Goal: Task Accomplishment & Management: Use online tool/utility

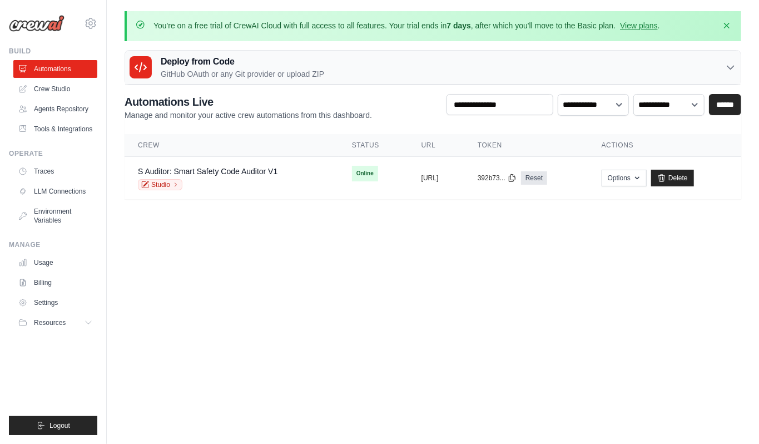
drag, startPoint x: 588, startPoint y: 328, endPoint x: 548, endPoint y: 266, distance: 74.3
click at [588, 327] on body "njajrehwaseem@gmail.com Settings Build Automations" at bounding box center [379, 222] width 759 height 444
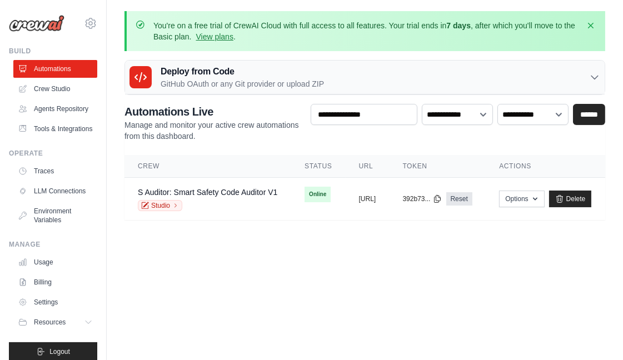
scroll to position [9, 0]
click at [58, 79] on ul "Automations Crew Studio Agents Repository Tools & Integrations" at bounding box center [55, 99] width 84 height 78
click at [38, 138] on link "Tools & Integrations" at bounding box center [56, 129] width 84 height 18
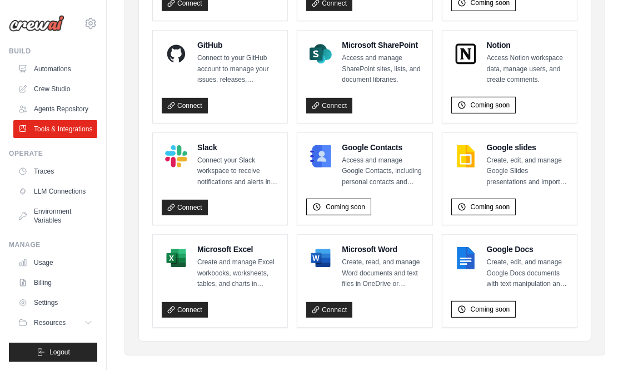
scroll to position [837, 0]
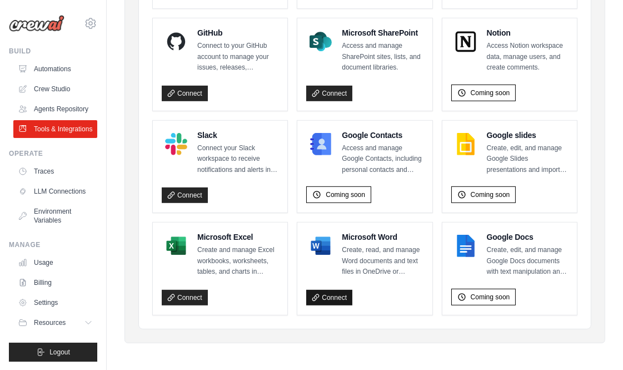
click at [332, 300] on link "Connect" at bounding box center [329, 298] width 46 height 16
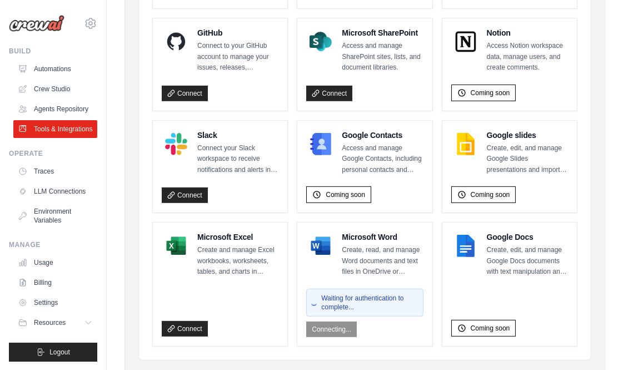
scroll to position [869, 0]
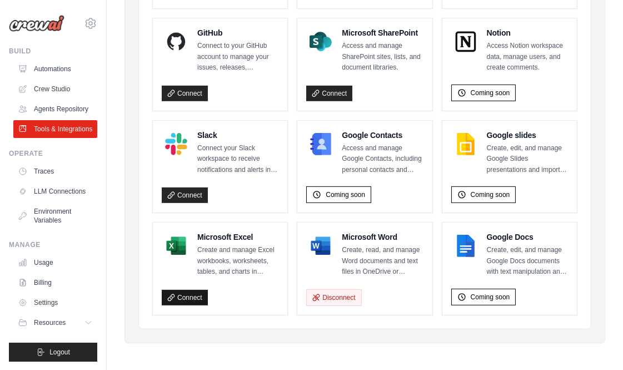
click at [175, 291] on link "Connect" at bounding box center [185, 298] width 46 height 16
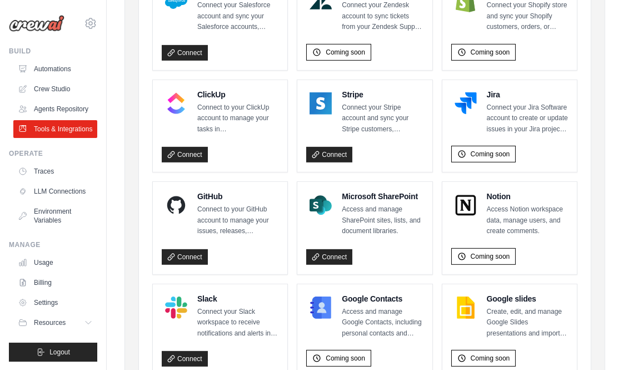
scroll to position [652, 0]
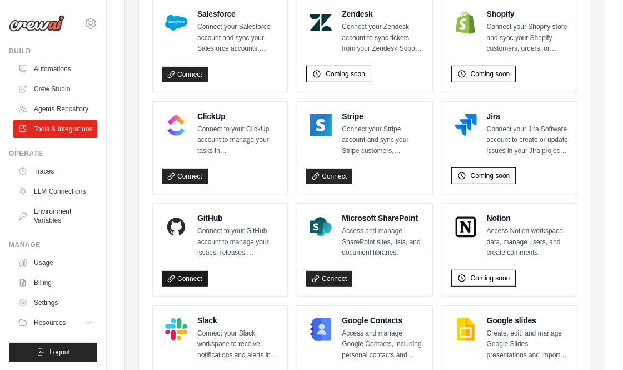
click at [187, 272] on link "Connect" at bounding box center [185, 279] width 46 height 16
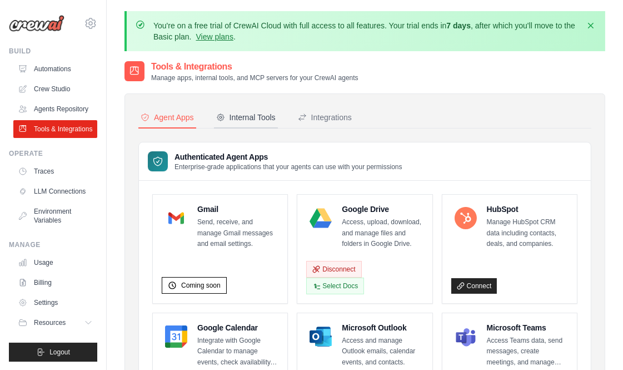
click at [249, 113] on div "Internal Tools" at bounding box center [245, 117] width 59 height 11
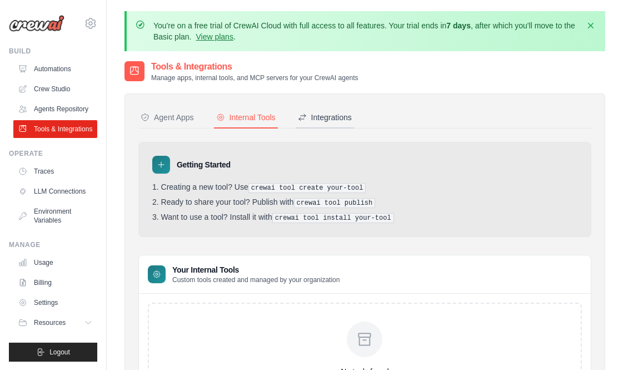
click at [332, 112] on div "Integrations" at bounding box center [325, 117] width 54 height 11
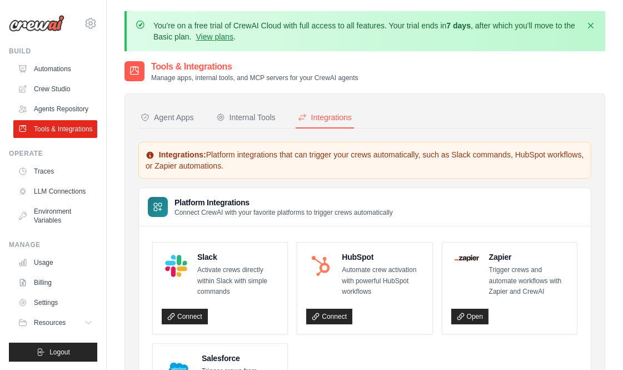
click at [185, 211] on p "Connect CrewAI with your favorite platforms to trigger crews automatically" at bounding box center [284, 212] width 218 height 9
click at [153, 115] on div "Agent Apps" at bounding box center [167, 117] width 53 height 11
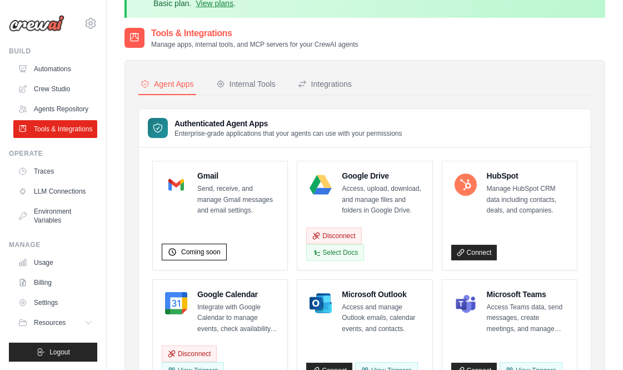
scroll to position [62, 0]
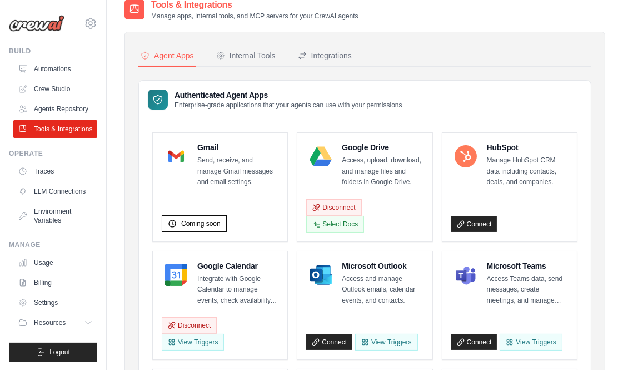
click at [225, 108] on p "Enterprise-grade applications that your agents can use with your permissions" at bounding box center [289, 105] width 228 height 9
click at [225, 102] on p "Enterprise-grade applications that your agents can use with your permissions" at bounding box center [289, 105] width 228 height 9
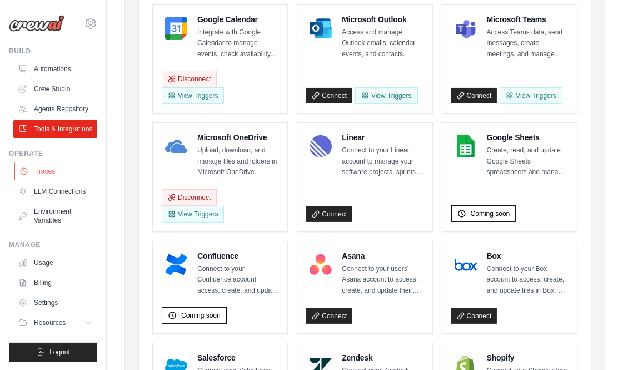
scroll to position [309, 0]
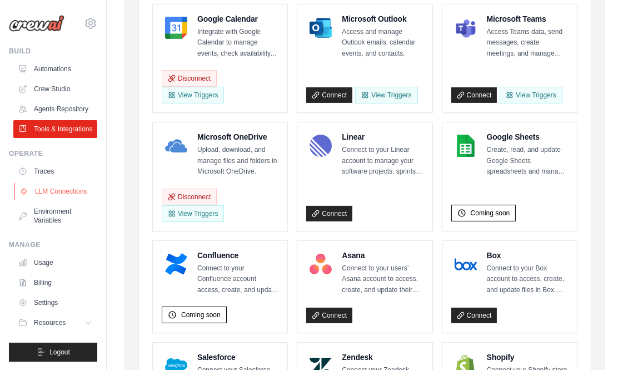
click at [41, 187] on link "LLM Connections" at bounding box center [56, 191] width 84 height 18
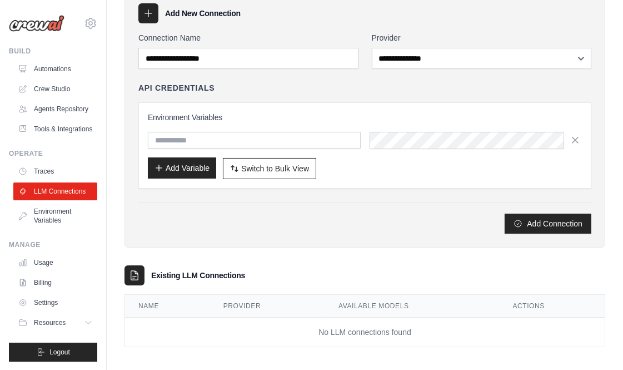
scroll to position [110, 0]
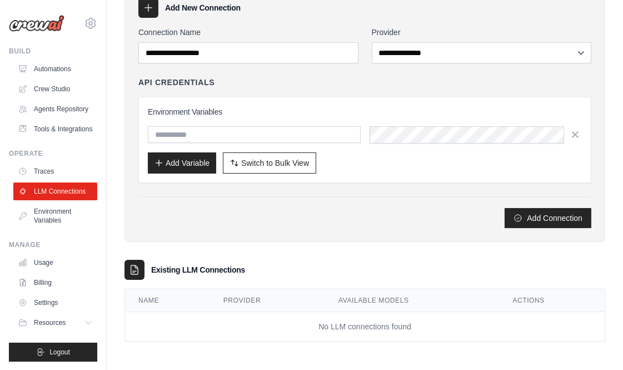
click at [389, 154] on div "Add Variable Switch to Bulk View Switch to Table View" at bounding box center [365, 162] width 434 height 21
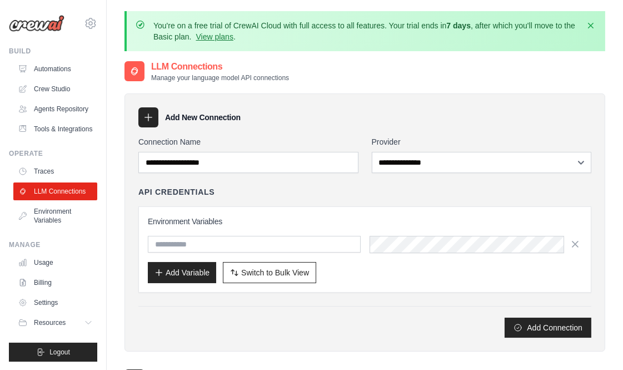
scroll to position [62, 0]
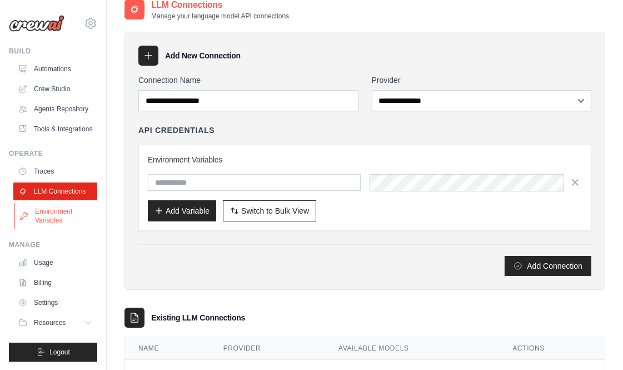
click at [53, 219] on link "Environment Variables" at bounding box center [56, 215] width 84 height 27
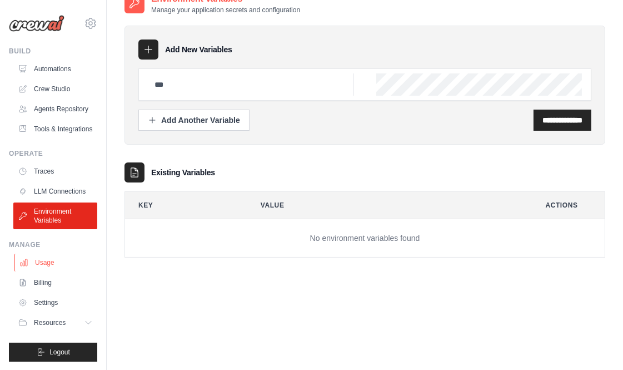
scroll to position [71, 0]
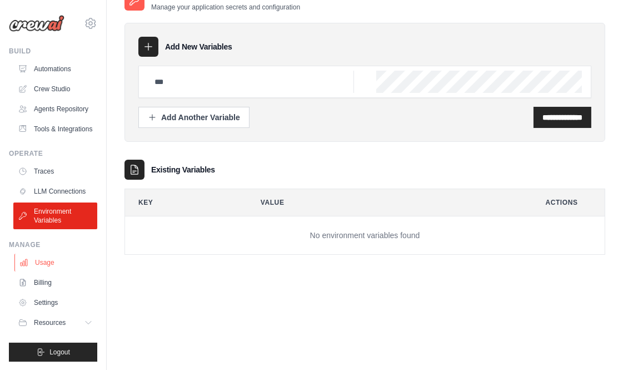
click at [46, 258] on link "Usage" at bounding box center [56, 263] width 84 height 18
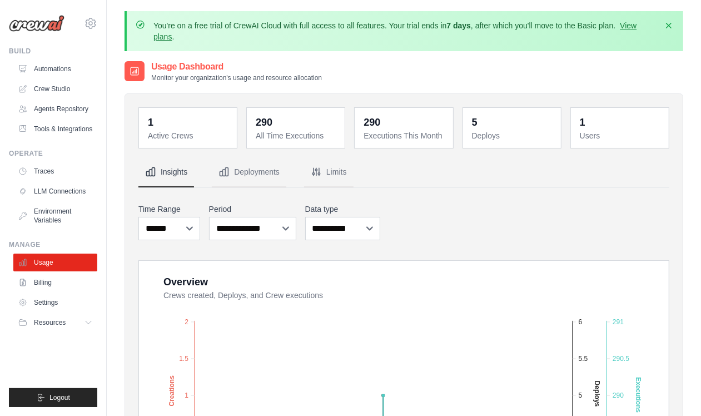
drag, startPoint x: 341, startPoint y: 137, endPoint x: 545, endPoint y: 99, distance: 207.5
click at [362, 132] on div "1 Active Crews 290 All Time Executions 290 Executions This Month 5 Deploys 1 Us…" at bounding box center [403, 127] width 531 height 41
click at [173, 123] on dd "1" at bounding box center [189, 123] width 82 height 16
drag, startPoint x: 228, startPoint y: 153, endPoint x: 237, endPoint y: 164, distance: 13.9
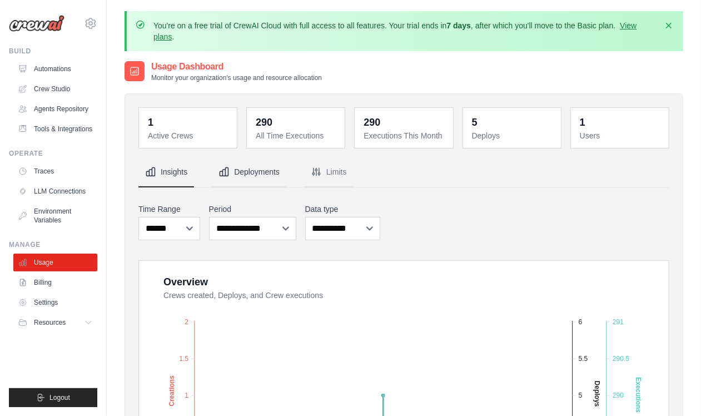
click at [237, 164] on button "Deployments" at bounding box center [249, 172] width 74 height 30
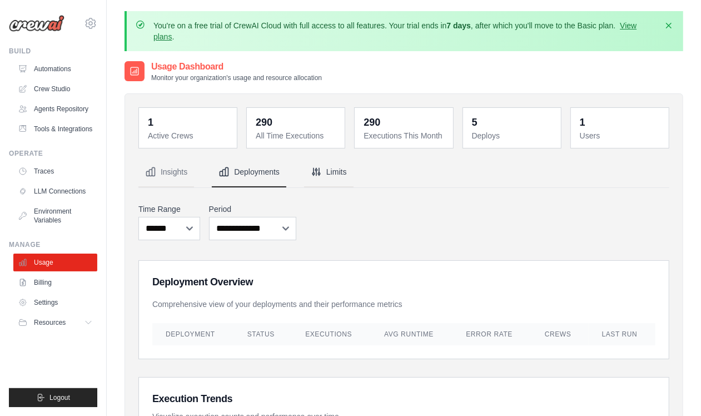
click at [338, 170] on button "Limits" at bounding box center [328, 172] width 49 height 30
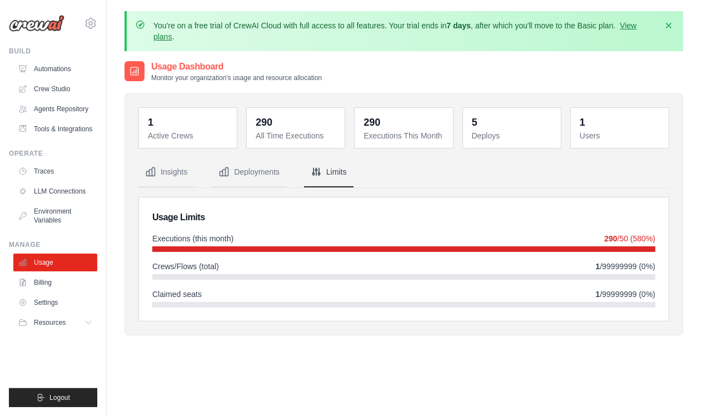
drag, startPoint x: 73, startPoint y: 90, endPoint x: 115, endPoint y: 90, distance: 42.3
click at [73, 90] on link "Crew Studio" at bounding box center [55, 89] width 84 height 18
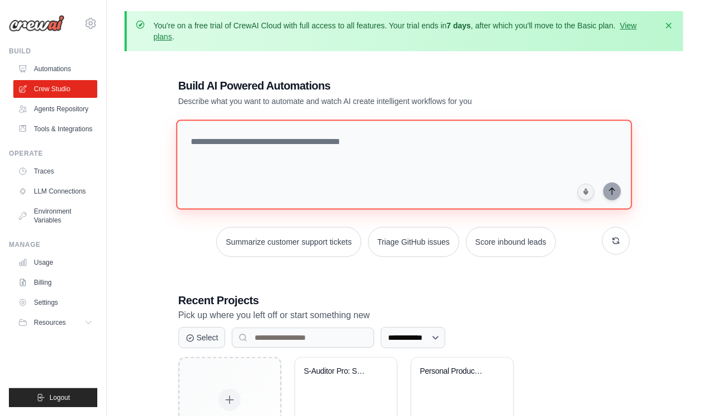
click at [281, 138] on textarea at bounding box center [404, 165] width 456 height 90
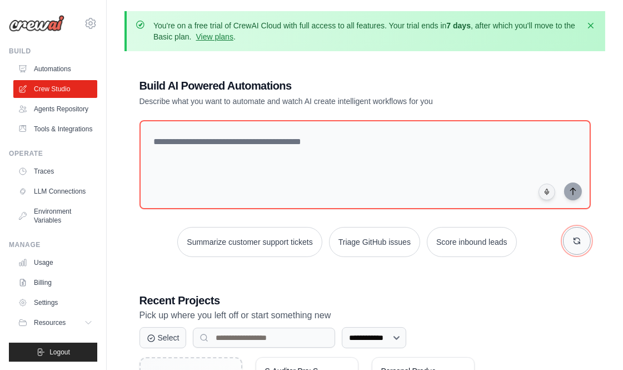
click at [573, 231] on button "button" at bounding box center [577, 241] width 28 height 28
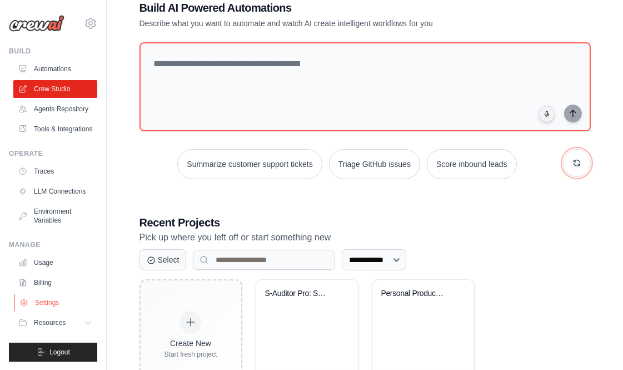
scroll to position [126, 0]
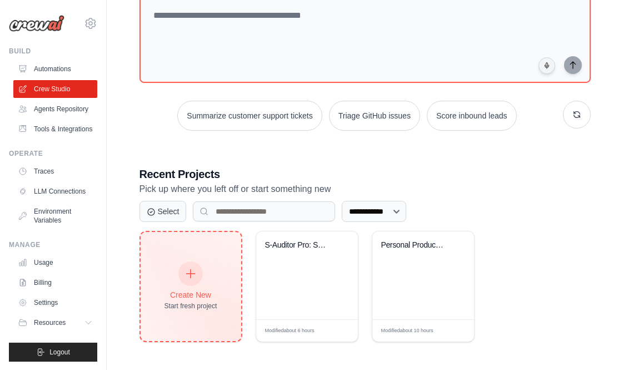
click at [186, 268] on icon at bounding box center [191, 273] width 12 height 12
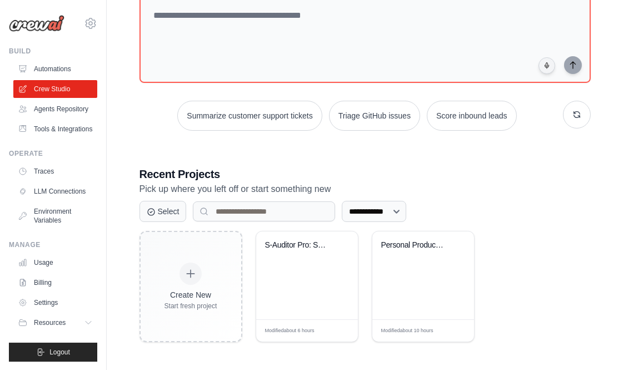
scroll to position [0, 0]
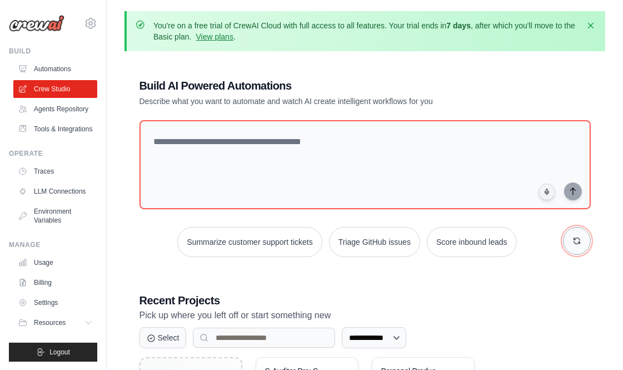
click at [577, 244] on icon "button" at bounding box center [577, 240] width 9 height 9
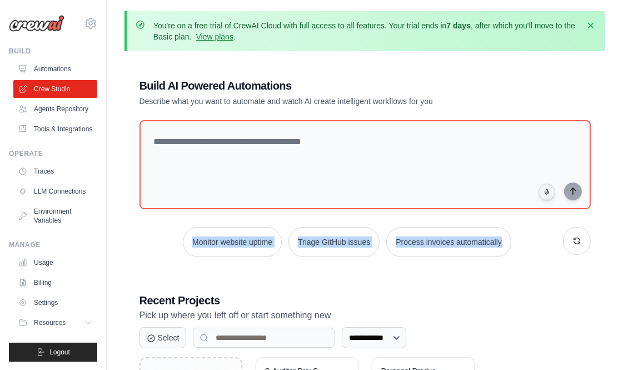
drag, startPoint x: 518, startPoint y: 230, endPoint x: 146, endPoint y: 230, distance: 371.9
click at [146, 230] on div "Monitor website uptime Triage GitHub issues Process invoices automatically" at bounding box center [365, 242] width 451 height 30
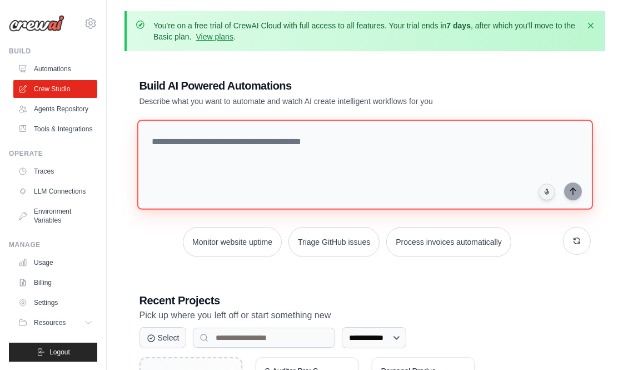
click at [226, 148] on textarea at bounding box center [365, 165] width 456 height 90
paste textarea "**********"
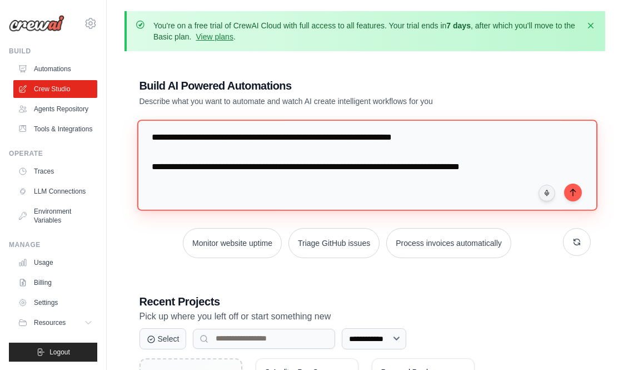
scroll to position [62, 0]
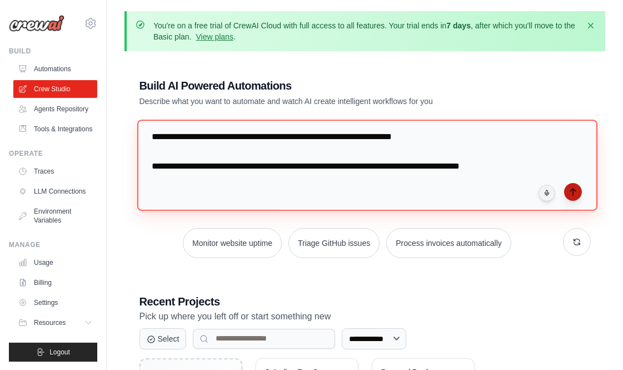
type textarea "**********"
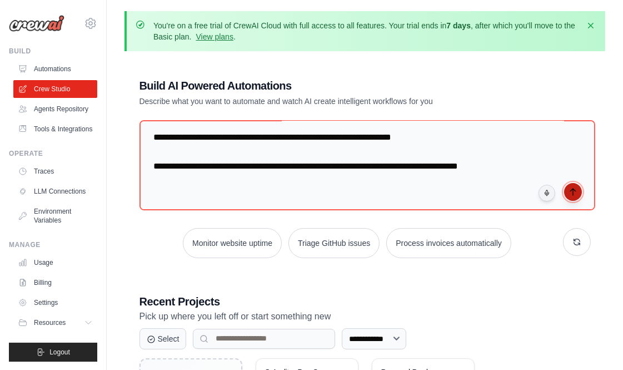
click at [565, 191] on button "submit" at bounding box center [573, 192] width 18 height 18
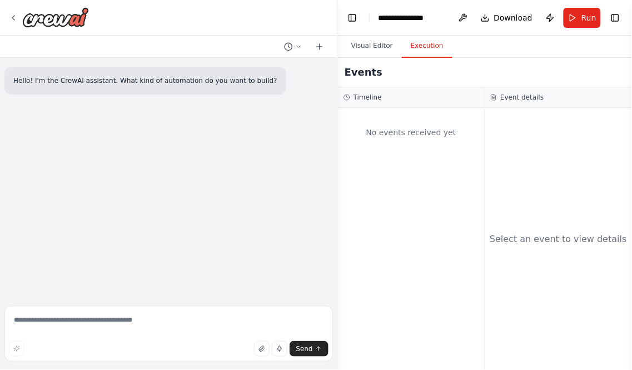
click at [420, 43] on button "Execution" at bounding box center [427, 45] width 51 height 23
click at [368, 41] on button "Visual Editor" at bounding box center [371, 45] width 59 height 23
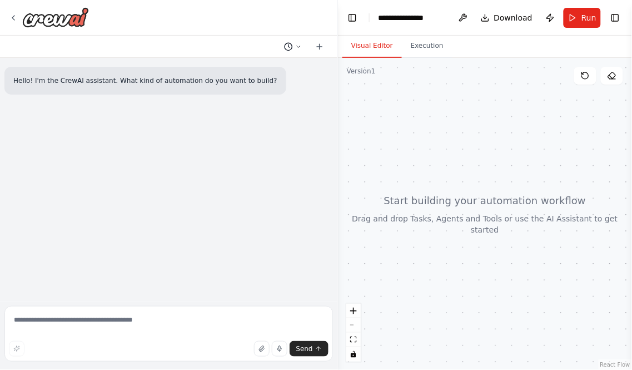
click at [295, 46] on icon at bounding box center [298, 46] width 7 height 7
click at [295, 46] on div at bounding box center [169, 185] width 338 height 370
click at [311, 46] on button at bounding box center [320, 46] width 18 height 13
click at [319, 45] on icon at bounding box center [319, 46] width 9 height 9
click at [138, 317] on textarea at bounding box center [168, 334] width 329 height 56
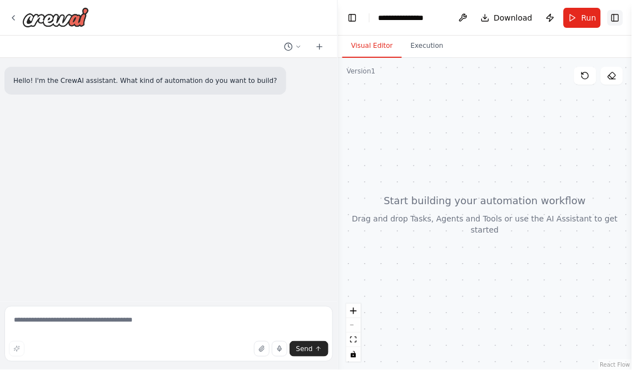
click at [614, 15] on button "Toggle Right Sidebar" at bounding box center [616, 18] width 16 height 16
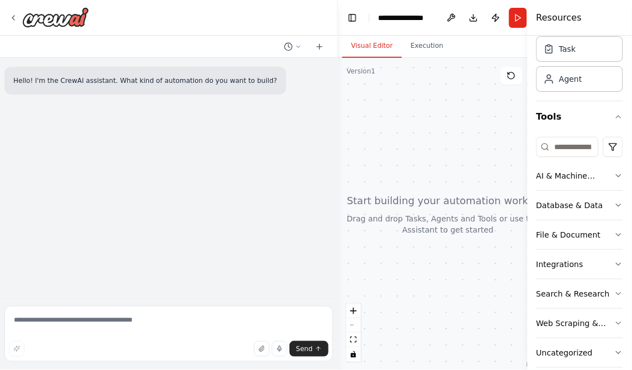
scroll to position [56, 0]
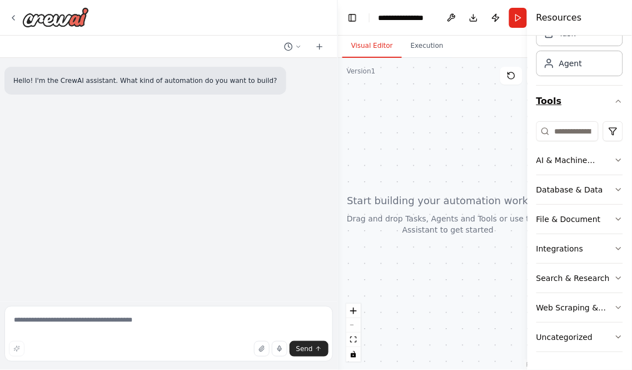
click at [576, 91] on button "Tools" at bounding box center [579, 101] width 87 height 31
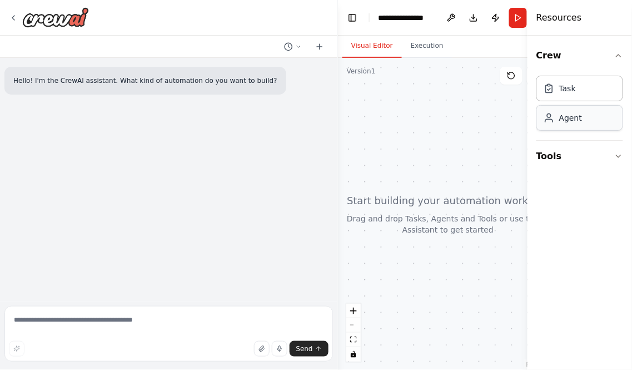
click at [576, 121] on div "Agent" at bounding box center [570, 117] width 23 height 11
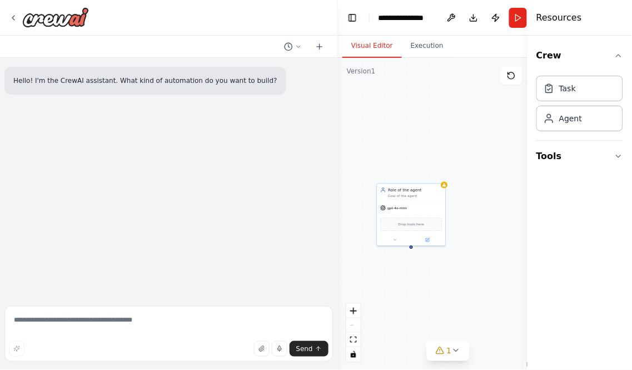
drag, startPoint x: 467, startPoint y: 280, endPoint x: 432, endPoint y: 243, distance: 50.7
click at [399, 267] on div "Role of the agent Goal of the agent gpt-4o-mini Drop tools here" at bounding box center [448, 214] width 221 height 312
click at [599, 152] on button "Tools" at bounding box center [579, 156] width 87 height 31
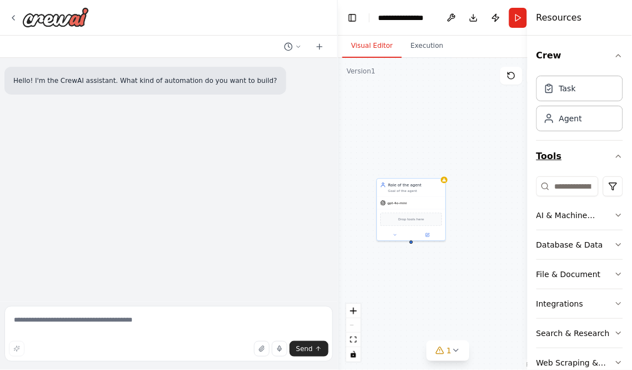
click at [599, 152] on button "Tools" at bounding box center [579, 156] width 87 height 31
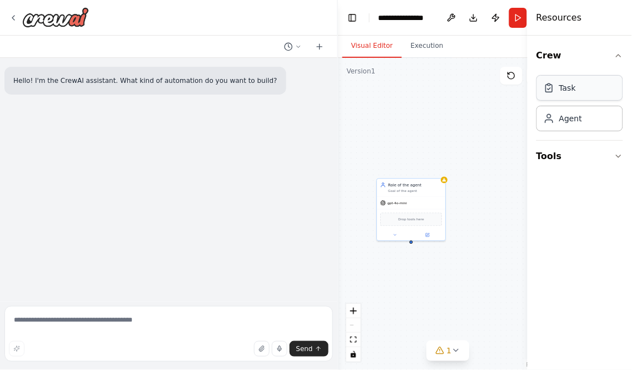
click at [591, 86] on div "Task" at bounding box center [579, 88] width 87 height 26
click at [590, 86] on div "Task" at bounding box center [579, 88] width 87 height 26
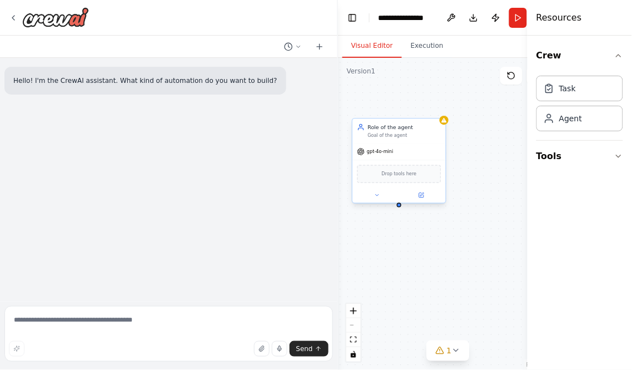
drag, startPoint x: 426, startPoint y: 267, endPoint x: 372, endPoint y: 159, distance: 120.3
click at [452, 269] on div "Role of the agent Goal of the agent gpt-4o-mini Drop tools here" at bounding box center [448, 214] width 221 height 312
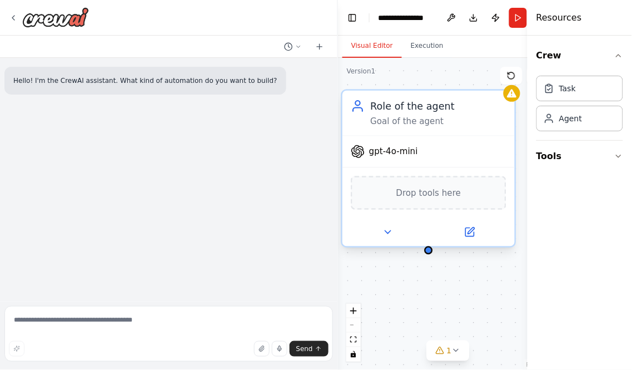
click at [365, 152] on div "gpt-4o-mini" at bounding box center [384, 152] width 67 height 14
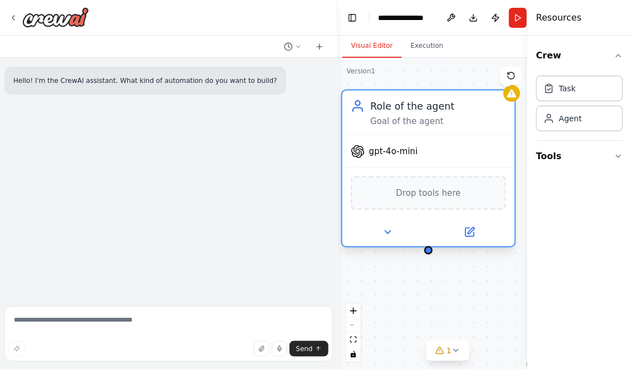
click at [365, 152] on div "gpt-4o-mini" at bounding box center [384, 152] width 67 height 14
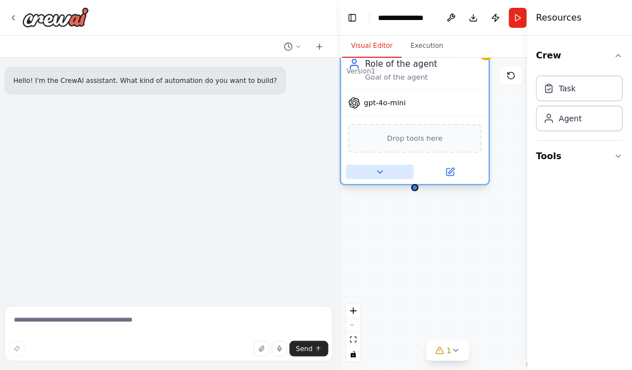
click at [381, 172] on icon at bounding box center [379, 171] width 9 height 9
click at [380, 172] on icon at bounding box center [379, 171] width 9 height 9
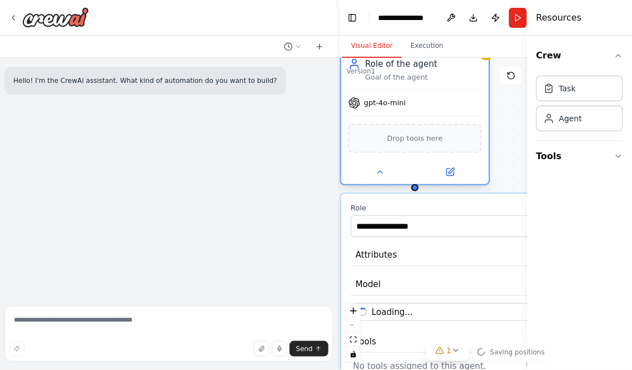
click at [391, 116] on div "Drop tools here" at bounding box center [415, 138] width 148 height 44
click at [374, 181] on div at bounding box center [415, 172] width 148 height 24
click at [381, 169] on icon at bounding box center [379, 171] width 9 height 9
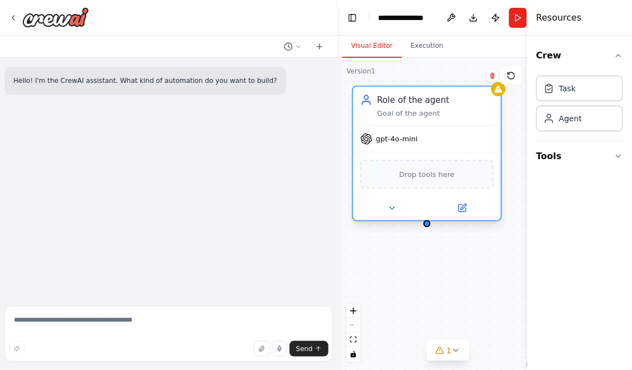
drag, startPoint x: 376, startPoint y: 111, endPoint x: 391, endPoint y: 106, distance: 15.5
click at [387, 128] on div "gpt-4o-mini" at bounding box center [427, 139] width 148 height 27
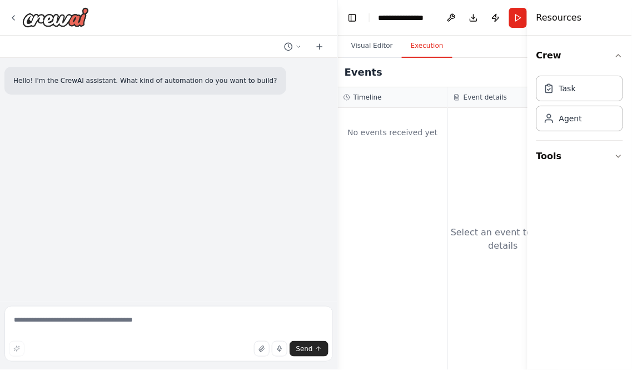
drag, startPoint x: 431, startPoint y: 43, endPoint x: 418, endPoint y: 36, distance: 14.4
click at [425, 40] on button "Execution" at bounding box center [427, 45] width 51 height 23
click at [415, 35] on button "Execution" at bounding box center [427, 45] width 51 height 23
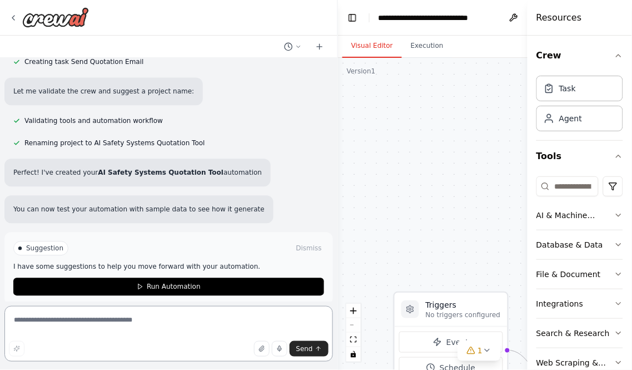
scroll to position [481, 0]
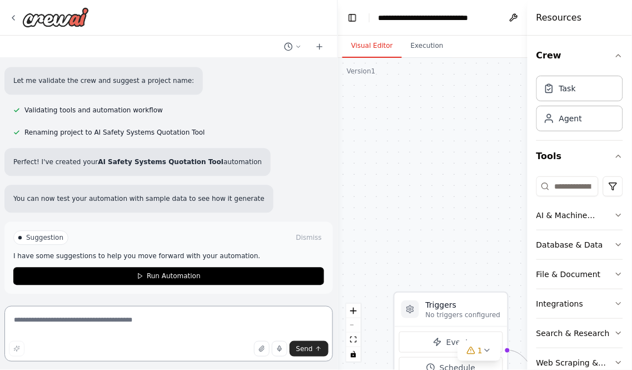
paste textarea "**********"
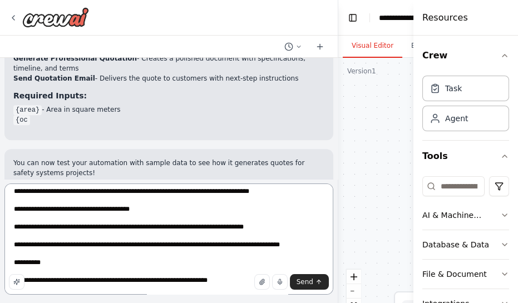
scroll to position [345, 0]
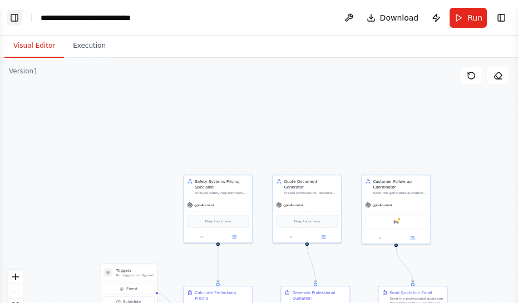
click at [14, 22] on button "Toggle Left Sidebar" at bounding box center [15, 18] width 16 height 16
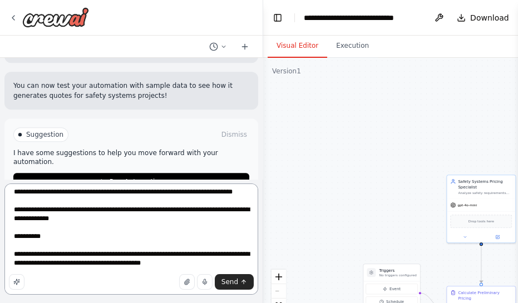
scroll to position [1012, 0]
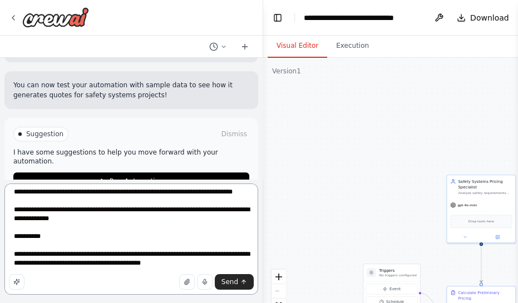
click at [68, 237] on textarea at bounding box center [131, 238] width 254 height 111
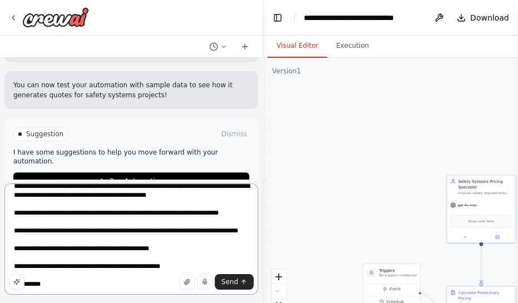
scroll to position [0, 0]
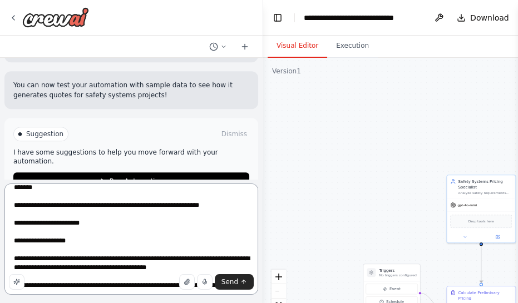
drag, startPoint x: 69, startPoint y: 234, endPoint x: 85, endPoint y: 232, distance: 16.2
click at [85, 232] on textarea at bounding box center [131, 238] width 254 height 111
click at [86, 232] on textarea at bounding box center [131, 238] width 254 height 111
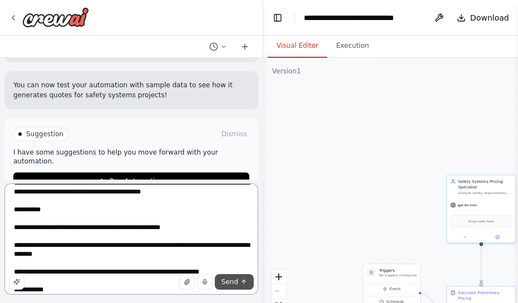
type textarea "**********"
click at [231, 282] on span "Send" at bounding box center [229, 281] width 17 height 9
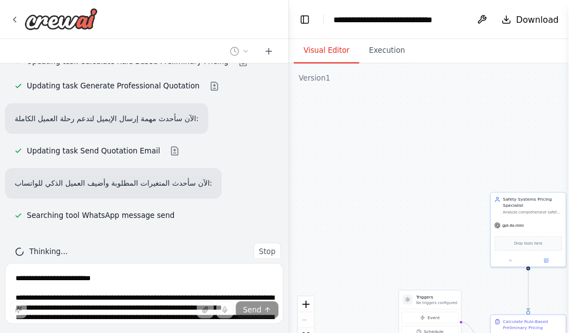
scroll to position [1784, 0]
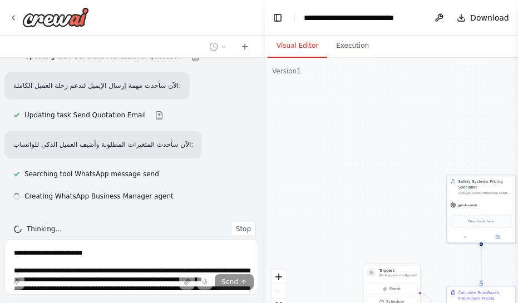
drag, startPoint x: 281, startPoint y: 292, endPoint x: 277, endPoint y: 287, distance: 6.0
click at [280, 293] on div "React Flow controls" at bounding box center [278, 299] width 14 height 58
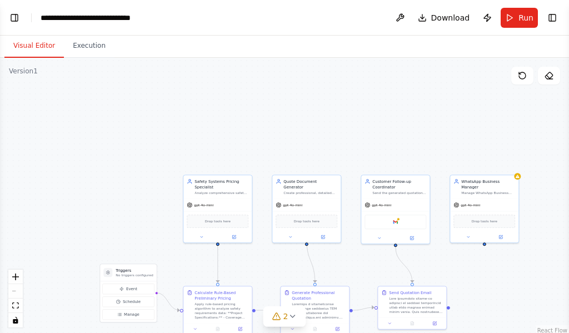
scroll to position [1685, 0]
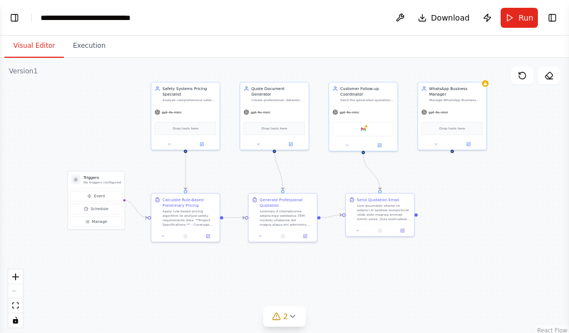
drag, startPoint x: 172, startPoint y: 150, endPoint x: 135, endPoint y: 62, distance: 96.1
click at [135, 62] on div ".deletable-edge-delete-btn { width: 20px; height: 20px; border: 0px solid #ffff…" at bounding box center [284, 197] width 569 height 278
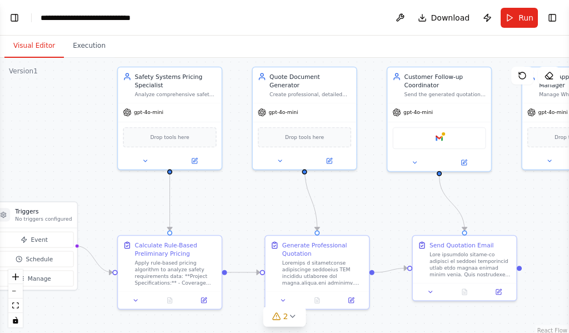
drag, startPoint x: 236, startPoint y: 169, endPoint x: 253, endPoint y: 196, distance: 32.2
click at [253, 196] on div ".deletable-edge-delete-btn { width: 20px; height: 20px; border: 0px solid #ffff…" at bounding box center [284, 197] width 569 height 278
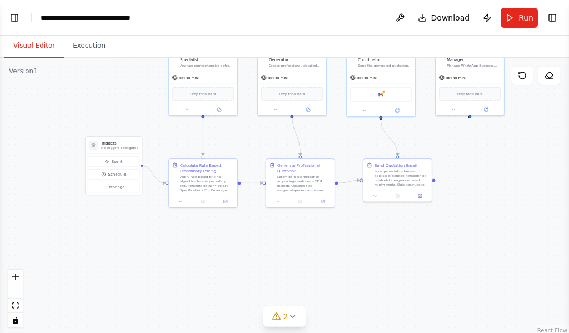
drag, startPoint x: 229, startPoint y: 315, endPoint x: 262, endPoint y: 236, distance: 85.5
click at [264, 236] on div ".deletable-edge-delete-btn { width: 20px; height: 20px; border: 0px solid #ffff…" at bounding box center [284, 197] width 569 height 278
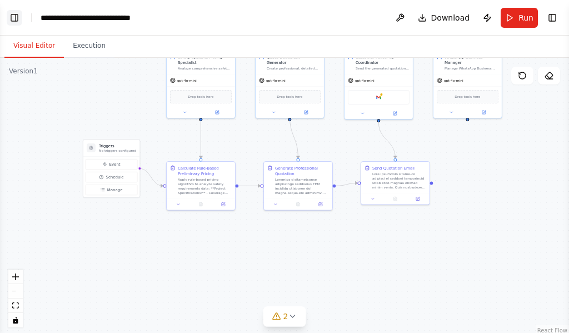
click at [20, 13] on button "Toggle Left Sidebar" at bounding box center [15, 18] width 16 height 16
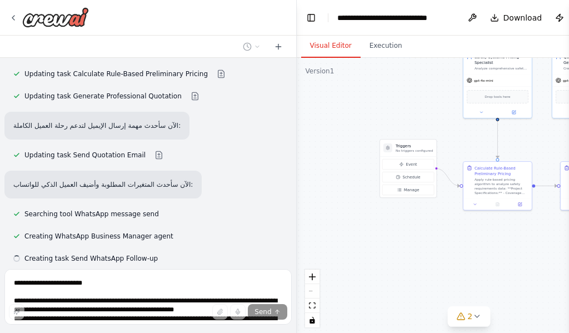
scroll to position [1707, 0]
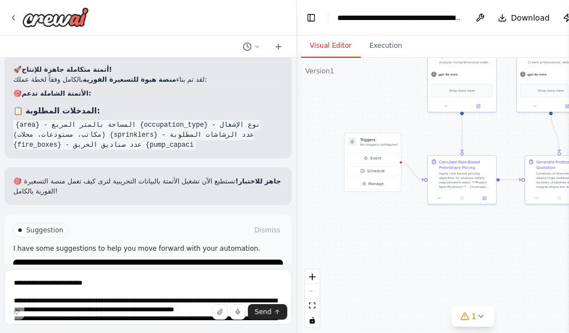
drag, startPoint x: 454, startPoint y: 245, endPoint x: 391, endPoint y: 231, distance: 64.3
click at [391, 231] on div ".deletable-edge-delete-btn { width: 20px; height: 20px; border: 0px solid #ffff…" at bounding box center [473, 197] width 352 height 278
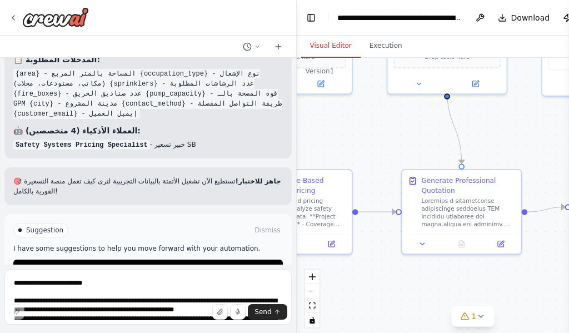
drag, startPoint x: 491, startPoint y: 225, endPoint x: 393, endPoint y: 310, distance: 130.1
click at [393, 310] on div ".deletable-edge-delete-btn { width: 20px; height: 20px; border: 0px solid #ffff…" at bounding box center [473, 197] width 352 height 278
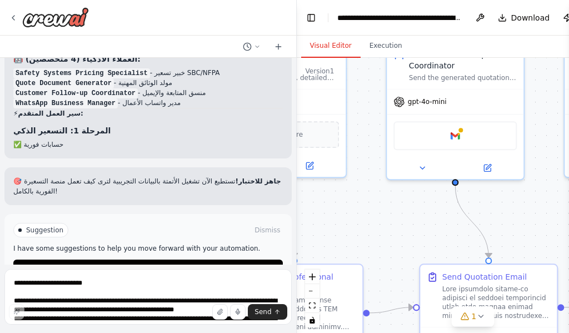
drag, startPoint x: 486, startPoint y: 174, endPoint x: 362, endPoint y: 221, distance: 132.7
click at [362, 221] on div ".deletable-edge-delete-btn { width: 20px; height: 20px; border: 0px solid #ffff…" at bounding box center [473, 197] width 352 height 278
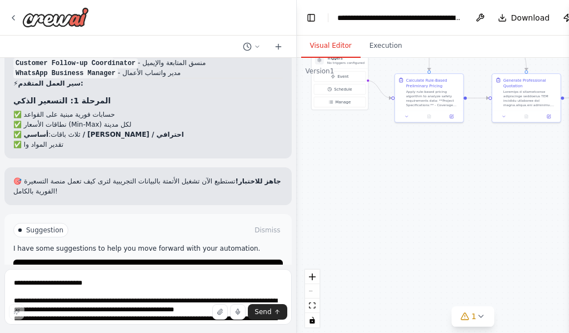
drag, startPoint x: 371, startPoint y: 242, endPoint x: 563, endPoint y: 103, distance: 237.0
click at [567, 83] on div "منصة تسعير فورية (AI Quotation Tool) لقطاع السلامة: تبني صفحة ويب بسيطة (Landin…" at bounding box center [284, 166] width 569 height 333
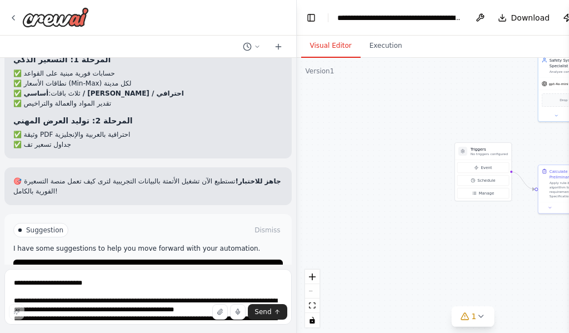
drag, startPoint x: 325, startPoint y: 269, endPoint x: 450, endPoint y: 347, distance: 147.6
click at [450, 333] on html "منصة تسعير فورية (AI Quotation Tool) لقطاع السلامة: تبني صفحة ويب بسيطة (Landin…" at bounding box center [284, 166] width 569 height 333
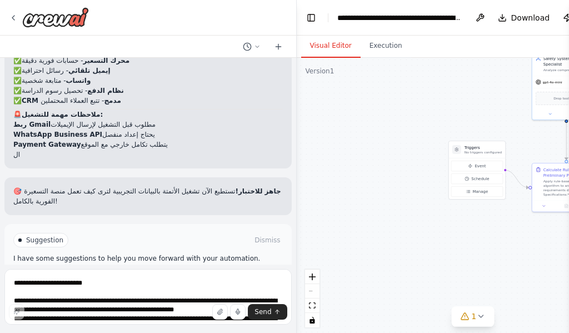
scroll to position [2599, 0]
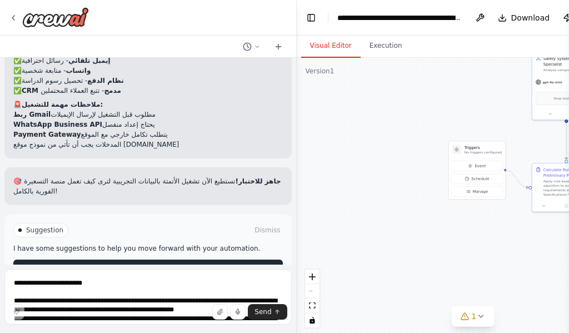
click at [148, 264] on span "Run Automation" at bounding box center [153, 268] width 54 height 9
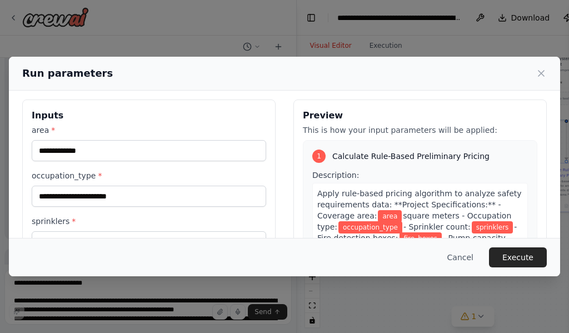
scroll to position [0, 0]
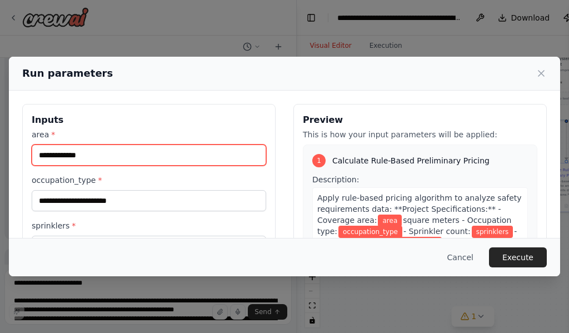
click at [69, 160] on input "area *" at bounding box center [149, 155] width 235 height 21
type input "***"
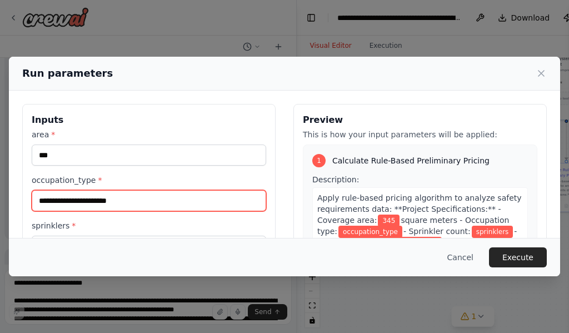
click at [100, 206] on input "occupation_type *" at bounding box center [149, 200] width 235 height 21
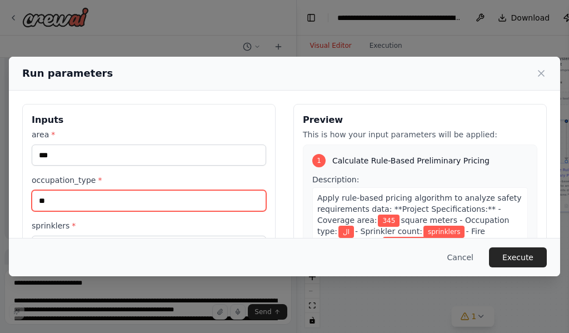
type input "*"
type input "*****"
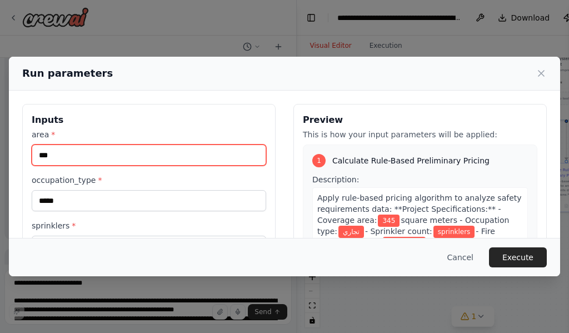
click at [116, 156] on input "***" at bounding box center [149, 155] width 235 height 21
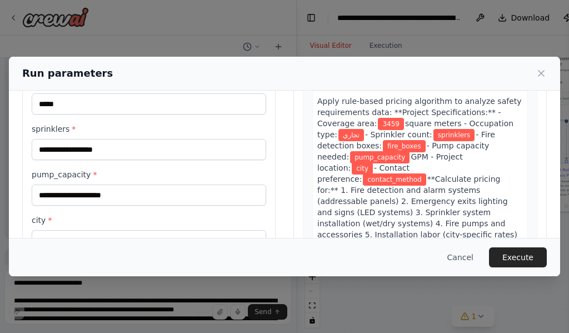
scroll to position [56, 0]
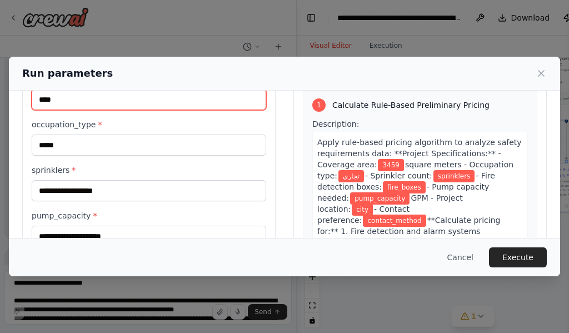
type input "****"
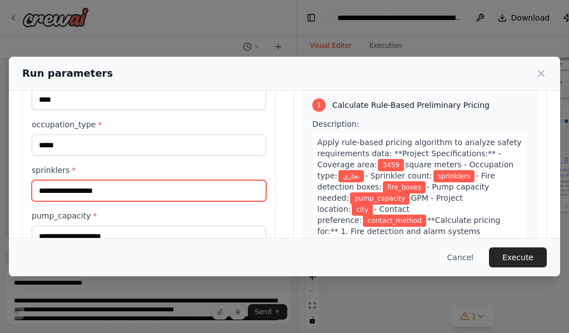
click at [79, 188] on input "sprinklers *" at bounding box center [149, 190] width 235 height 21
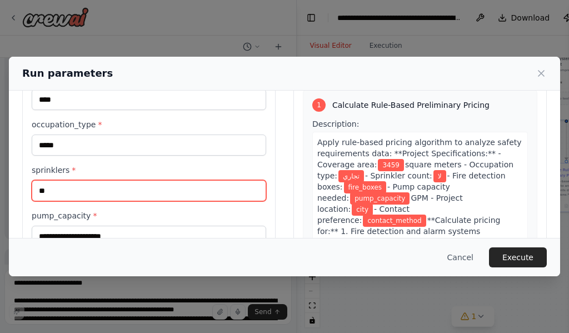
type input "*"
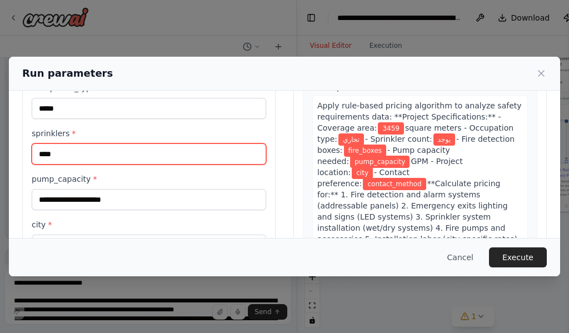
scroll to position [111, 0]
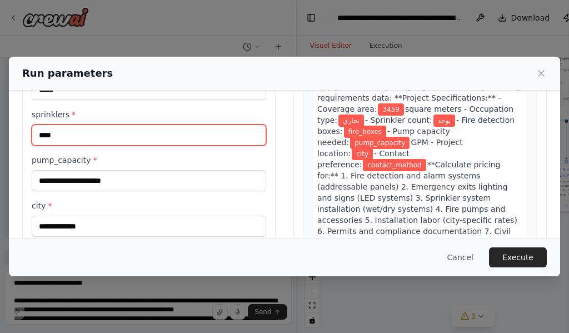
type input "****"
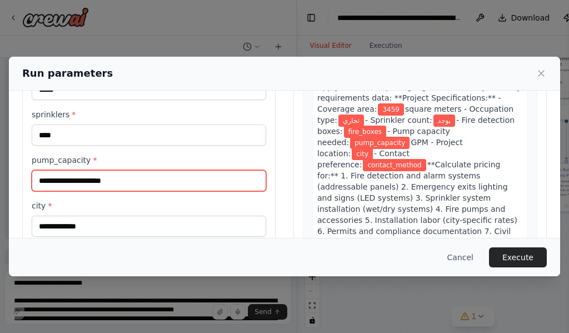
click at [106, 174] on input "pump_capacity *" at bounding box center [149, 180] width 235 height 21
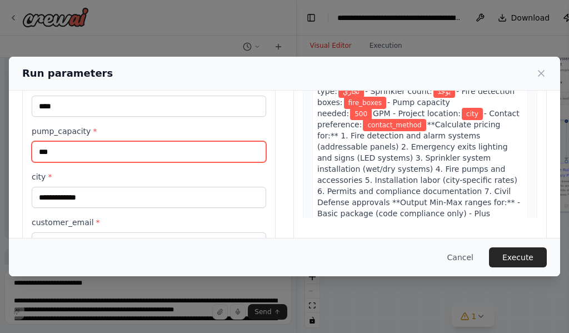
scroll to position [167, 0]
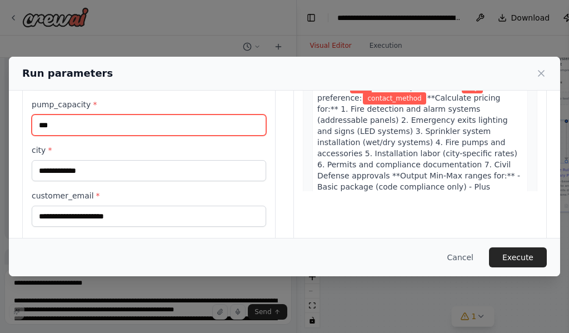
type input "***"
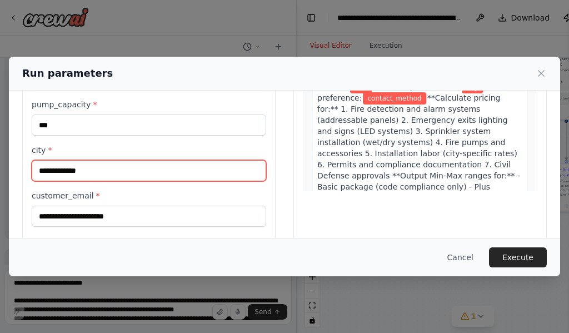
click at [72, 175] on input "city *" at bounding box center [149, 170] width 235 height 21
type input "*"
type input "****"
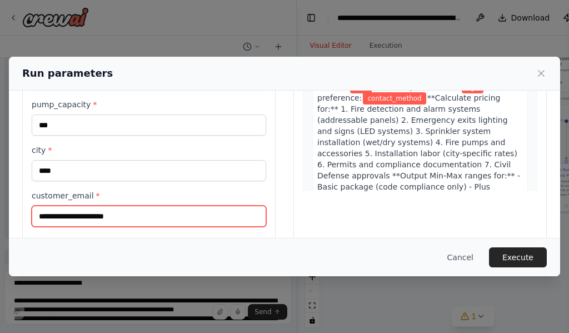
click at [65, 219] on input "customer_email *" at bounding box center [149, 216] width 235 height 21
type input "*"
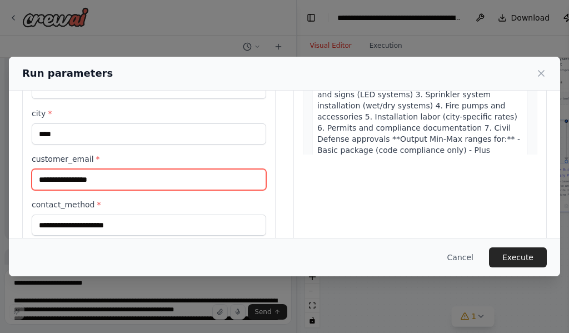
scroll to position [270, 0]
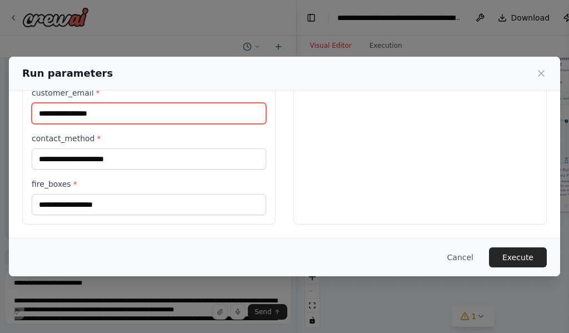
type input "**********"
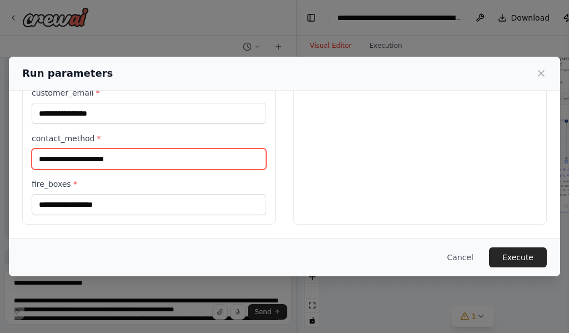
click at [116, 167] on input "contact_method *" at bounding box center [149, 158] width 235 height 21
type input "**********"
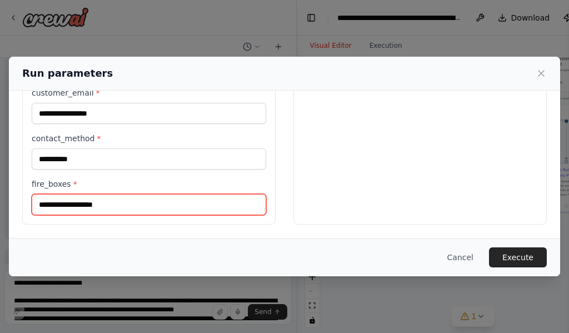
click at [106, 206] on input "fire_boxes *" at bounding box center [149, 204] width 235 height 21
type input "***"
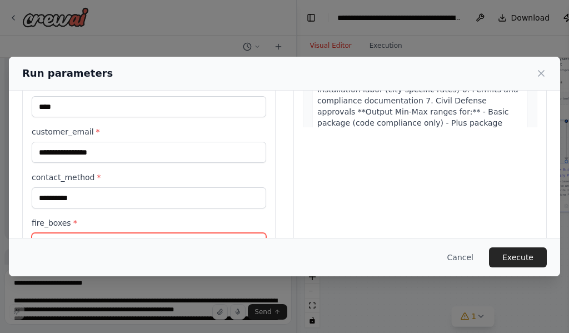
scroll to position [214, 0]
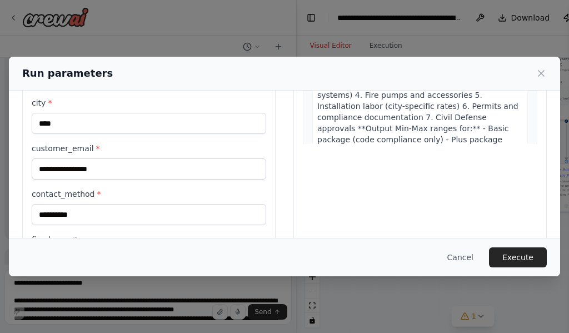
click at [520, 252] on button "Execute" at bounding box center [518, 257] width 58 height 20
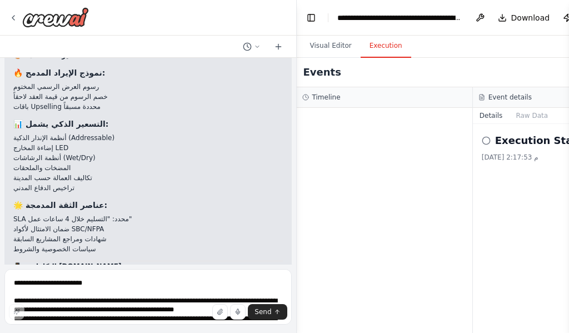
scroll to position [2517, 0]
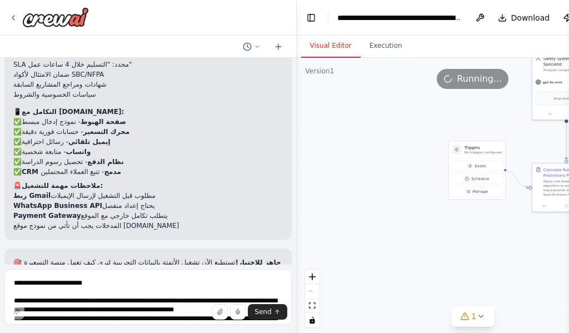
click at [332, 48] on button "Visual Editor" at bounding box center [330, 45] width 59 height 23
click at [387, 47] on button "Execution" at bounding box center [386, 45] width 51 height 23
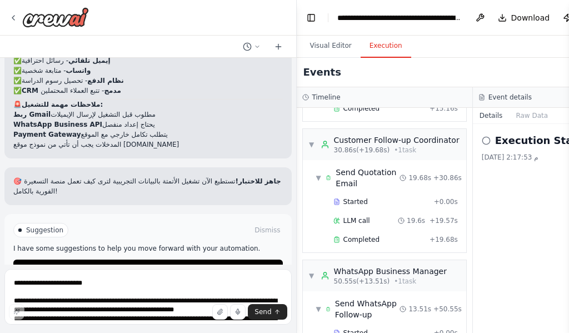
scroll to position [333, 0]
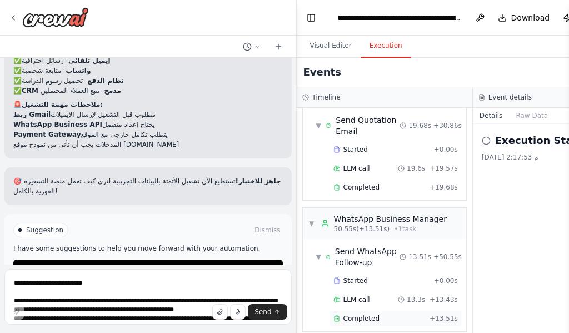
click at [376, 310] on div "Completed + 13.51s" at bounding box center [396, 318] width 132 height 17
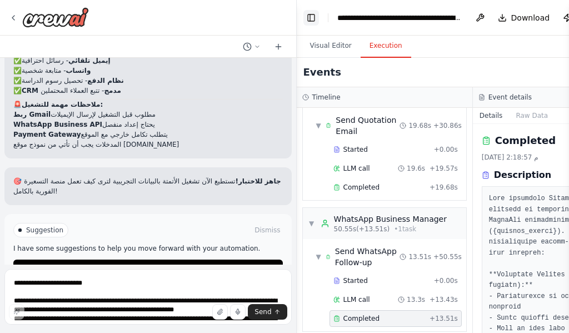
click at [311, 16] on button "Toggle Left Sidebar" at bounding box center [312, 18] width 16 height 16
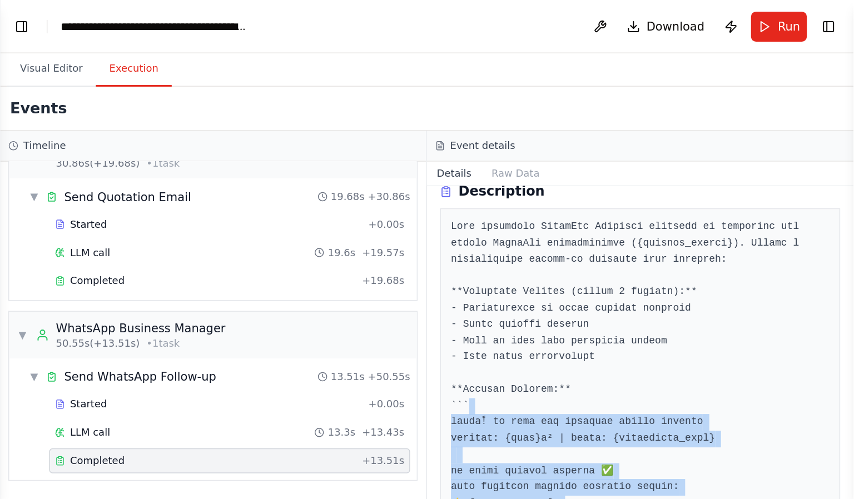
scroll to position [0, 0]
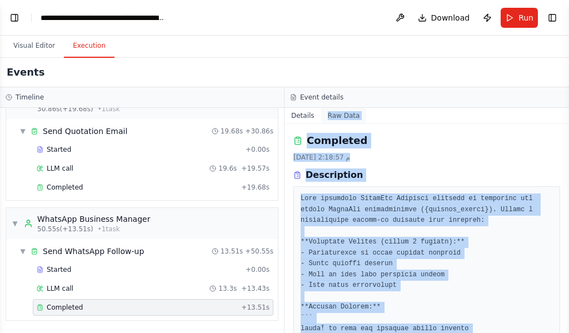
drag, startPoint x: 494, startPoint y: 304, endPoint x: 320, endPoint y: 114, distance: 258.1
click at [323, 110] on div "Details Raw Data Completed [DATE] 2:18:57 م Description Output" at bounding box center [427, 220] width 285 height 225
copy div "Lor Ipsu Dolorsita 7‏/97‏/2337 8:49:45 c Adipiscinge Sedd eiusmodte IncidIdu Ut…"
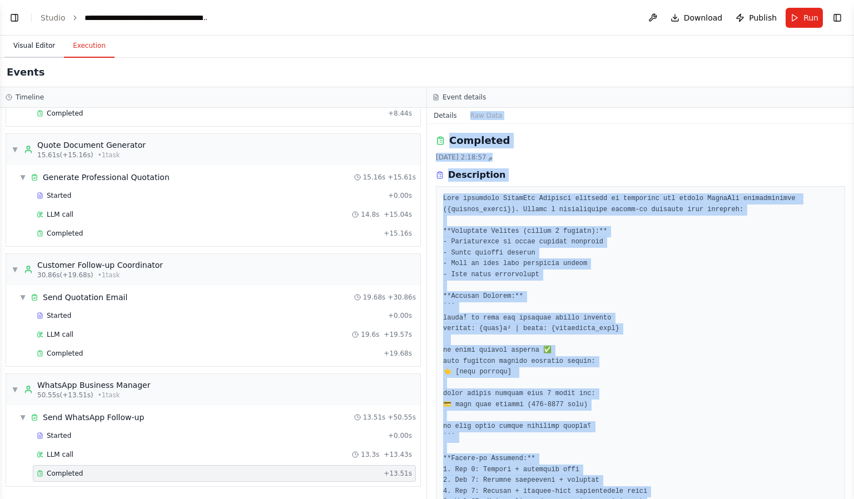
click at [27, 42] on button "Visual Editor" at bounding box center [33, 45] width 59 height 23
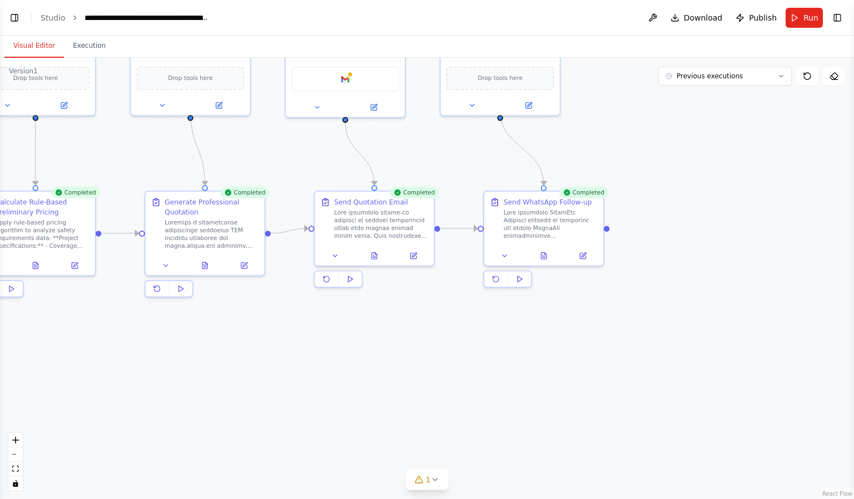
drag, startPoint x: 574, startPoint y: 227, endPoint x: 379, endPoint y: 346, distance: 227.8
click at [379, 346] on div ".deletable-edge-delete-btn { width: 20px; height: 20px; border: 0px solid #ffff…" at bounding box center [427, 278] width 854 height 441
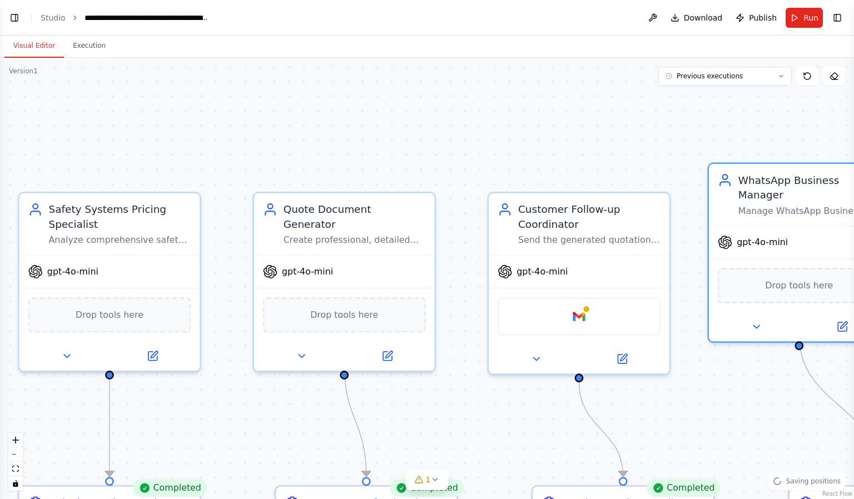
drag, startPoint x: 472, startPoint y: 157, endPoint x: 853, endPoint y: 389, distance: 445.8
click at [632, 369] on div "منصة تسعير فورية (AI Quotation Tool) لقطاع السلامة: تبني صفحة ويب بسيطة (Landin…" at bounding box center [427, 249] width 854 height 499
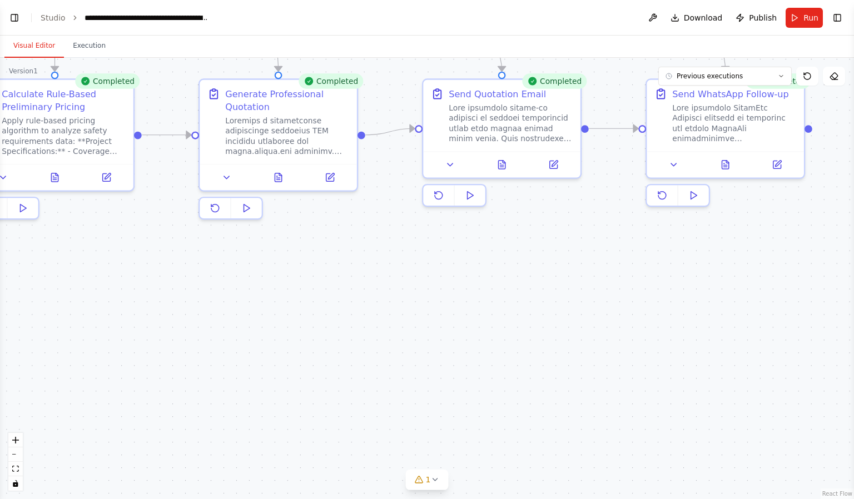
drag, startPoint x: 596, startPoint y: 436, endPoint x: 66, endPoint y: 62, distance: 648.8
click at [66, 62] on div ".deletable-edge-delete-btn { width: 20px; height: 20px; border: 0px solid #ffff…" at bounding box center [427, 278] width 854 height 441
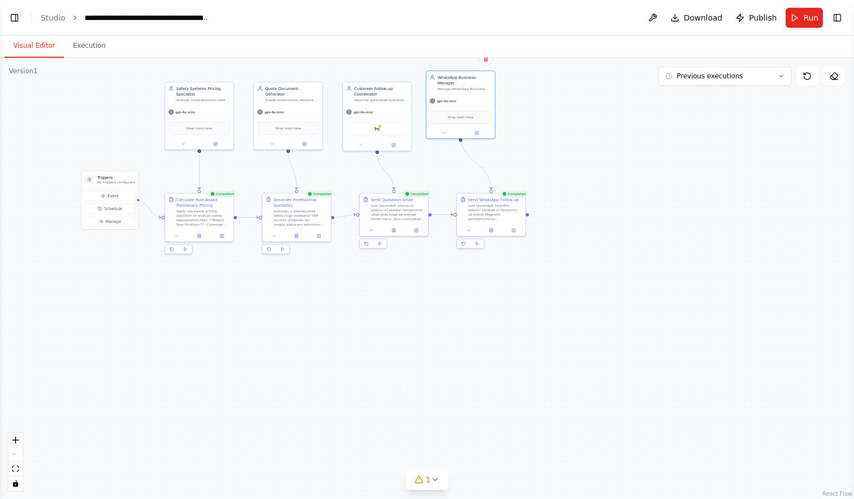
drag, startPoint x: 300, startPoint y: 257, endPoint x: 409, endPoint y: 334, distance: 133.6
click at [409, 334] on div ".deletable-edge-delete-btn { width: 20px; height: 20px; border: 0px solid #ffff…" at bounding box center [427, 278] width 854 height 441
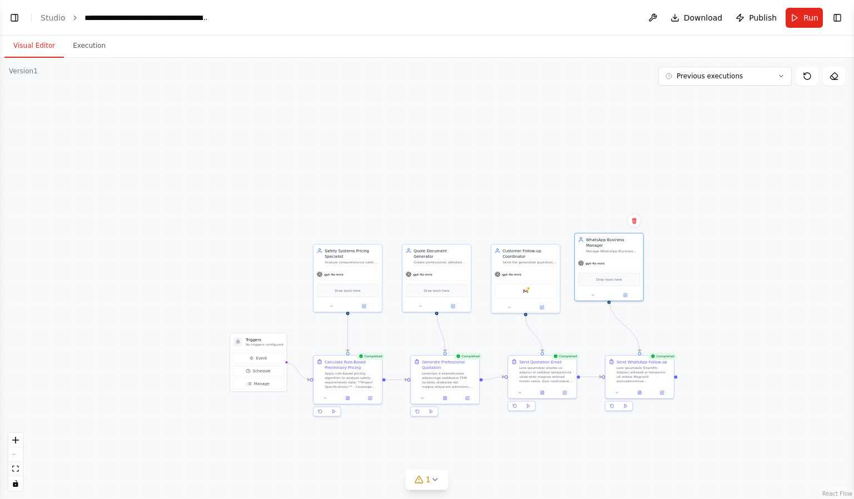
drag, startPoint x: 578, startPoint y: 309, endPoint x: 748, endPoint y: 390, distance: 188.7
click at [632, 369] on div ".deletable-edge-delete-btn { width: 20px; height: 20px; border: 0px solid #ffff…" at bounding box center [427, 278] width 854 height 441
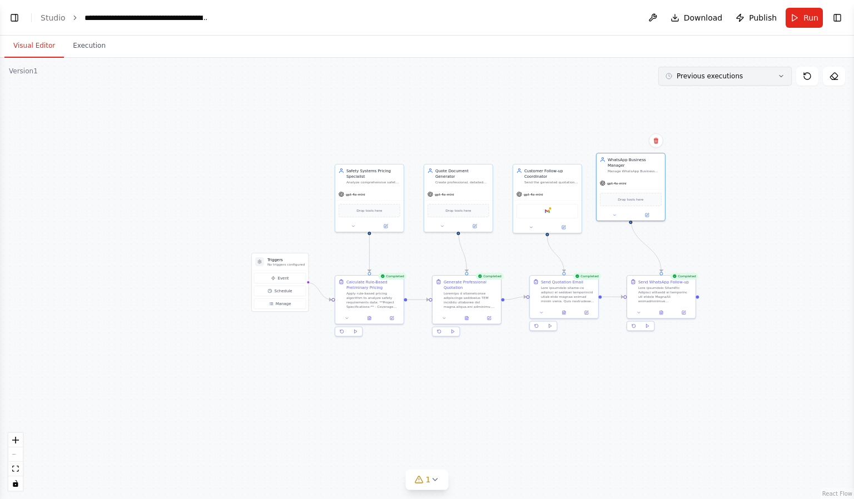
click at [632, 77] on span "Previous executions" at bounding box center [710, 76] width 66 height 9
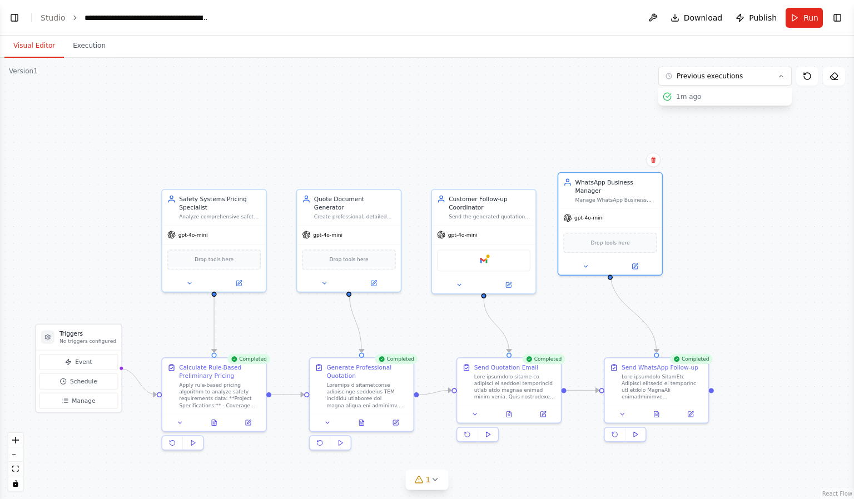
click at [632, 110] on div ".deletable-edge-delete-btn { width: 20px; height: 20px; border: 0px solid #ffff…" at bounding box center [427, 278] width 854 height 441
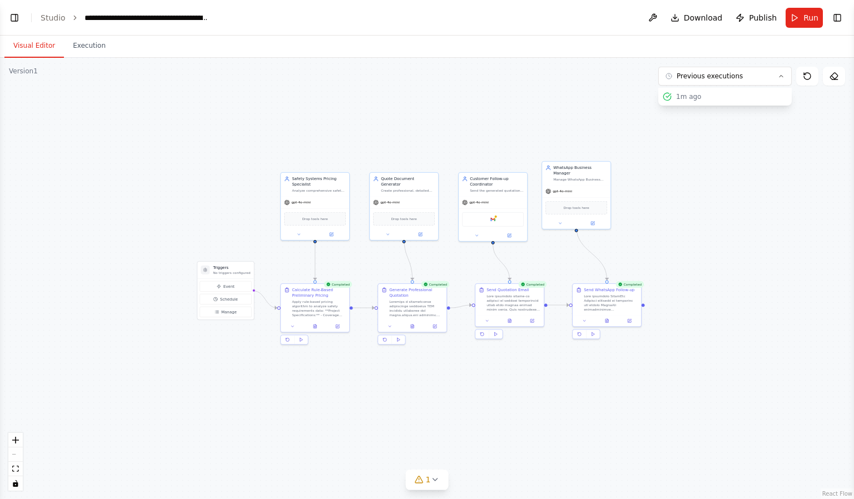
drag, startPoint x: 482, startPoint y: 276, endPoint x: 418, endPoint y: 279, distance: 64.6
click at [418, 279] on div ".deletable-edge-delete-btn { width: 20px; height: 20px; border: 0px solid #ffff…" at bounding box center [427, 278] width 854 height 441
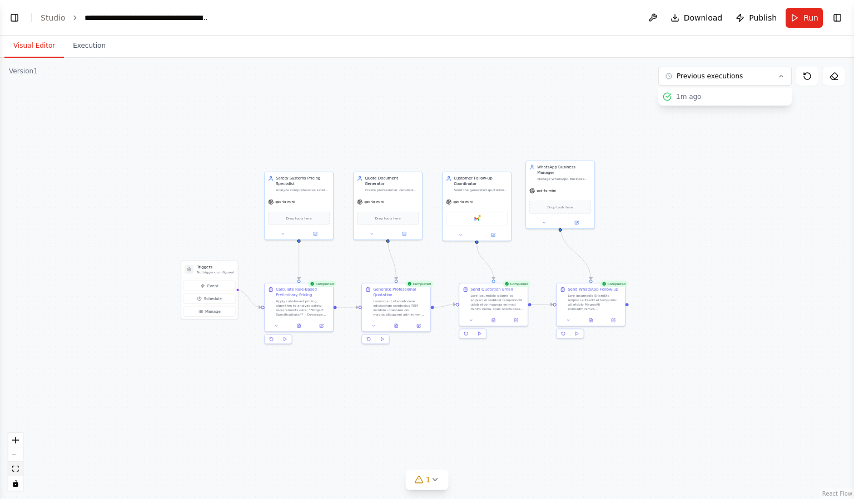
click at [15, 369] on button "fit view" at bounding box center [15, 469] width 14 height 14
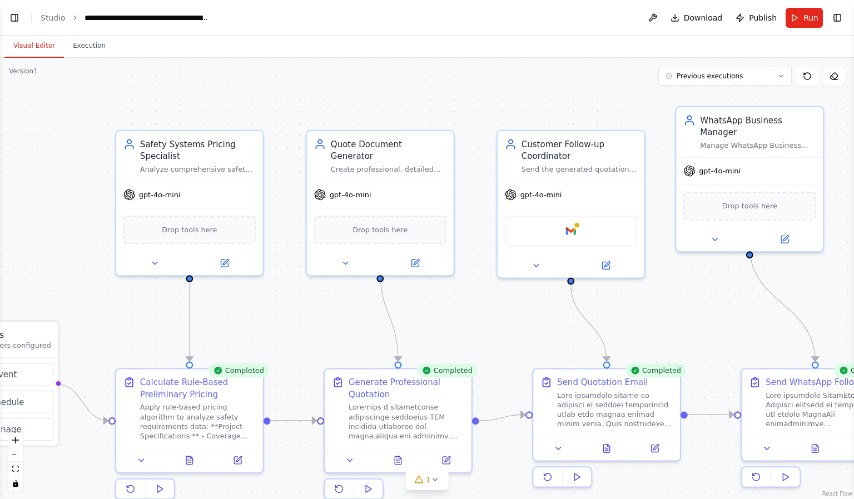
drag, startPoint x: 294, startPoint y: 285, endPoint x: 372, endPoint y: 219, distance: 102.6
click at [371, 220] on div ".deletable-edge-delete-btn { width: 20px; height: 20px; border: 0px solid #ffff…" at bounding box center [427, 278] width 854 height 441
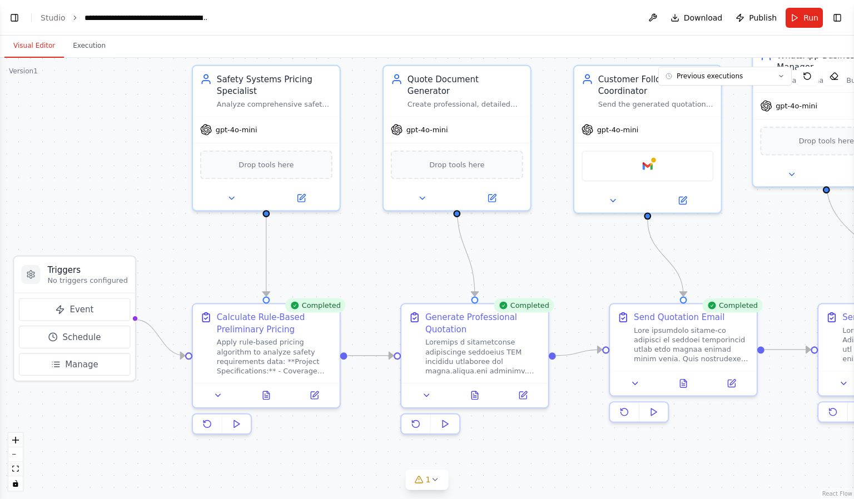
click at [15, 45] on button "Visual Editor" at bounding box center [33, 45] width 59 height 23
click at [13, 17] on button "Toggle Left Sidebar" at bounding box center [15, 18] width 16 height 16
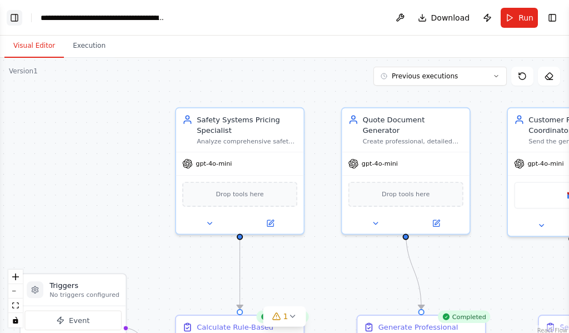
click at [21, 12] on button "Toggle Left Sidebar" at bounding box center [15, 18] width 16 height 16
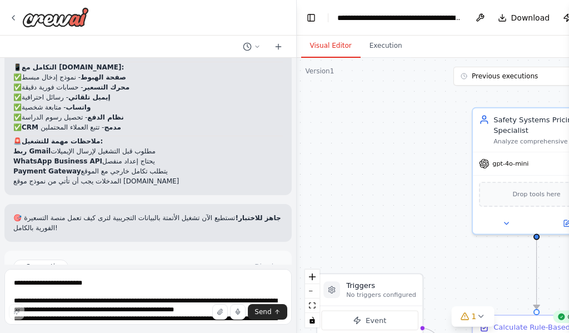
scroll to position [2599, 0]
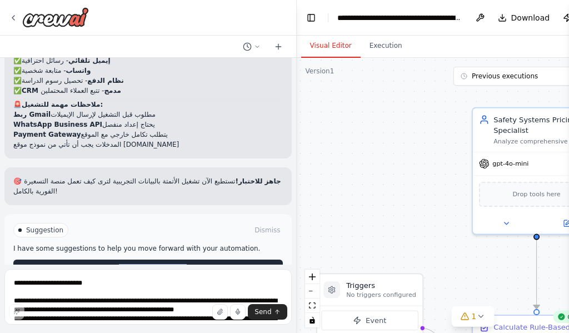
drag, startPoint x: 212, startPoint y: 252, endPoint x: 100, endPoint y: 238, distance: 112.7
click at [100, 238] on div "Suggestion Dismiss I have some suggestions to help you move forward with your a…" at bounding box center [147, 250] width 287 height 72
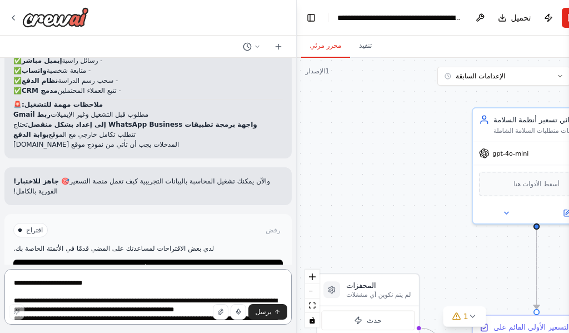
click at [143, 284] on textarea at bounding box center [147, 297] width 287 height 56
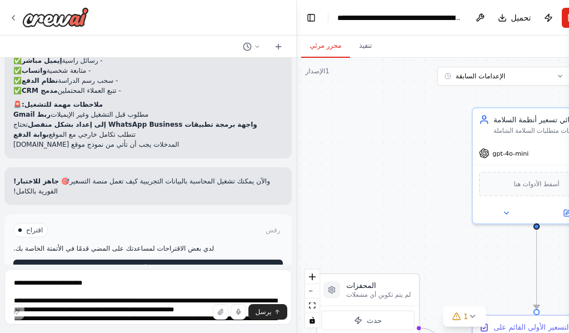
click at [188, 260] on button "تحسين الأتمتة" at bounding box center [148, 269] width 270 height 18
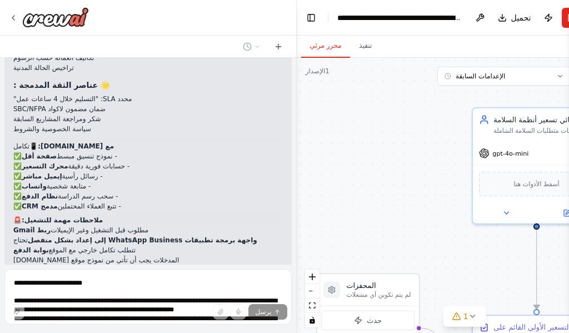
scroll to position [2561, 0]
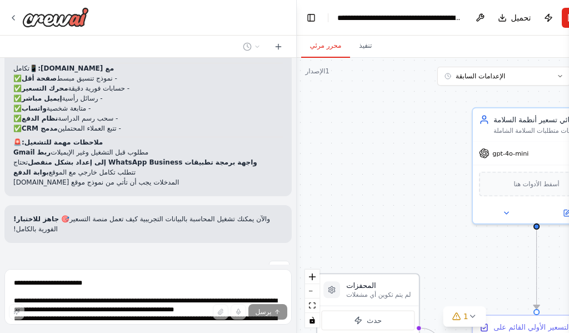
click at [334, 291] on icon at bounding box center [332, 289] width 6 height 7
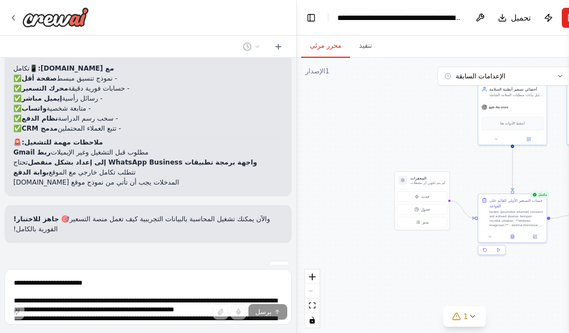
drag, startPoint x: 351, startPoint y: 216, endPoint x: 425, endPoint y: 123, distance: 118.8
click at [425, 123] on div ".deletable-edge-delete-btn { width: 20px; height: 20px; border: 0px solid #ffff…" at bounding box center [465, 197] width 336 height 278
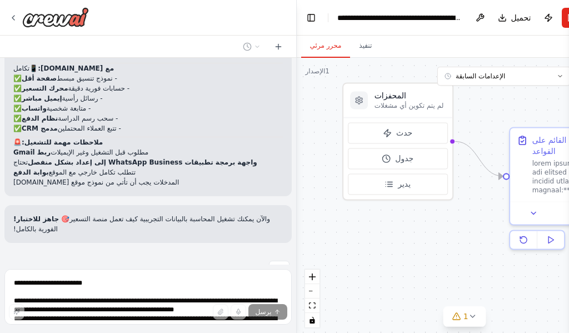
drag, startPoint x: 376, startPoint y: 199, endPoint x: 327, endPoint y: 155, distance: 65.7
click at [327, 155] on div ".deletable-edge-delete-btn { width: 20px; height: 20px; border: 0px solid #ffff…" at bounding box center [465, 197] width 336 height 278
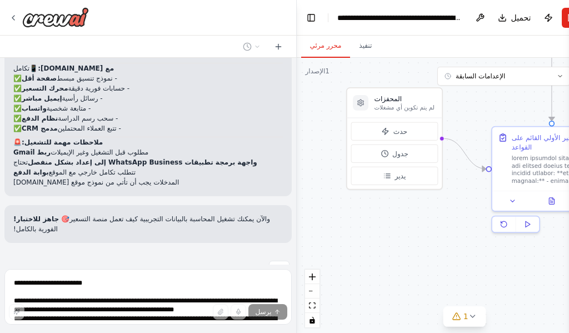
click at [330, 153] on div ".deletable-edge-delete-btn { width: 20px; height: 20px; border: 0px solid #ffff…" at bounding box center [465, 197] width 336 height 278
